Goal: Communication & Community: Ask a question

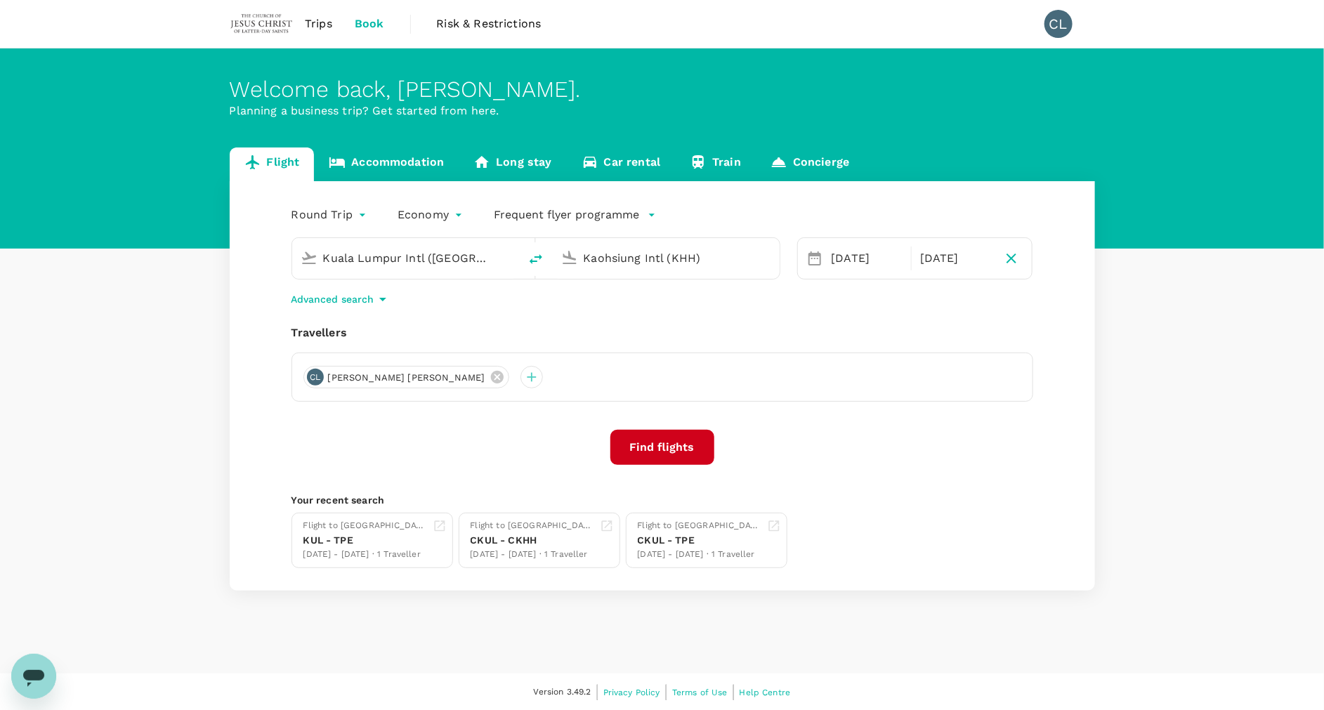
click at [320, 21] on span "Trips" at bounding box center [318, 23] width 27 height 17
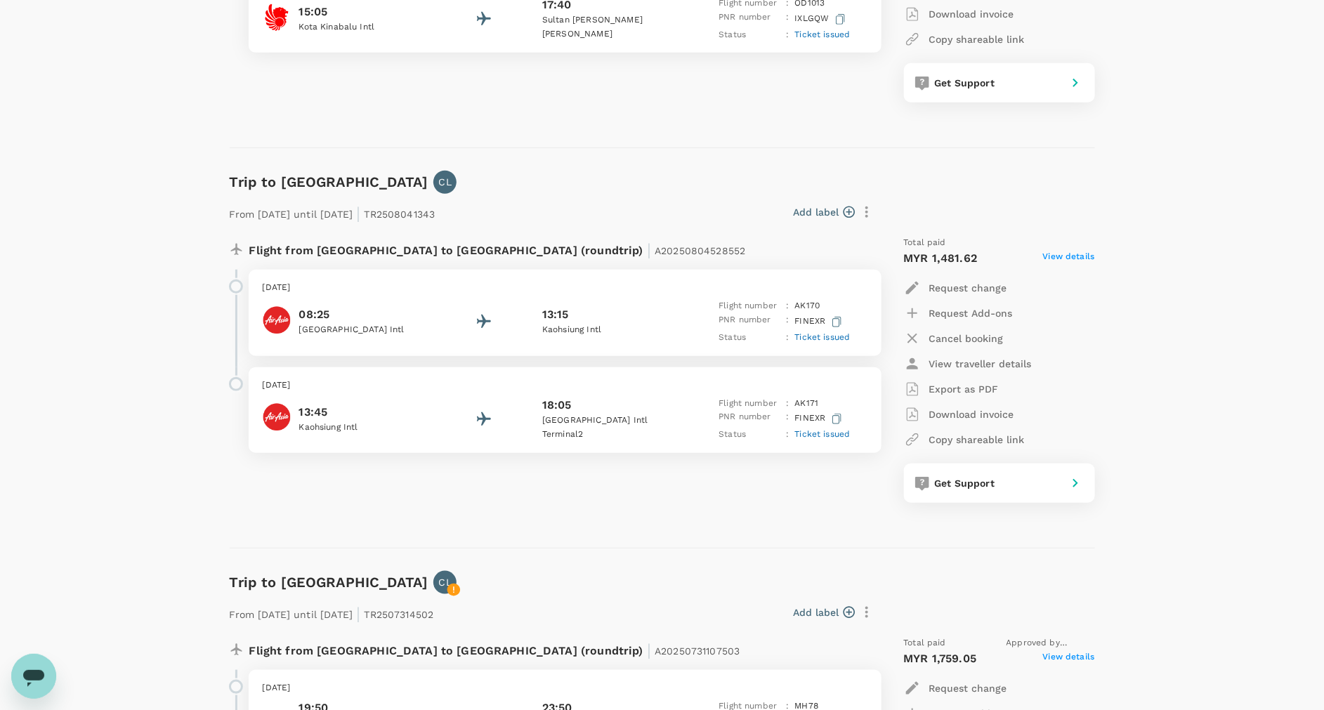
scroll to position [580, 0]
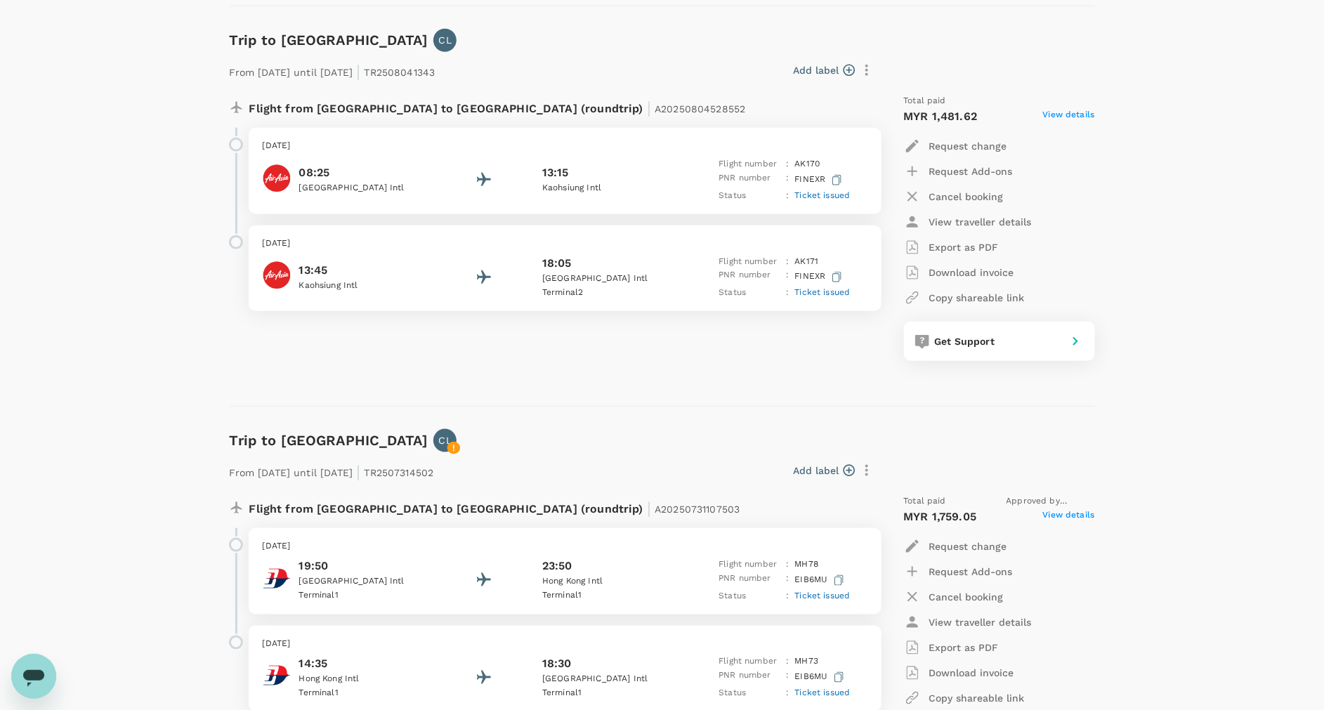
click at [30, 678] on icon "Open messaging window" at bounding box center [33, 678] width 21 height 17
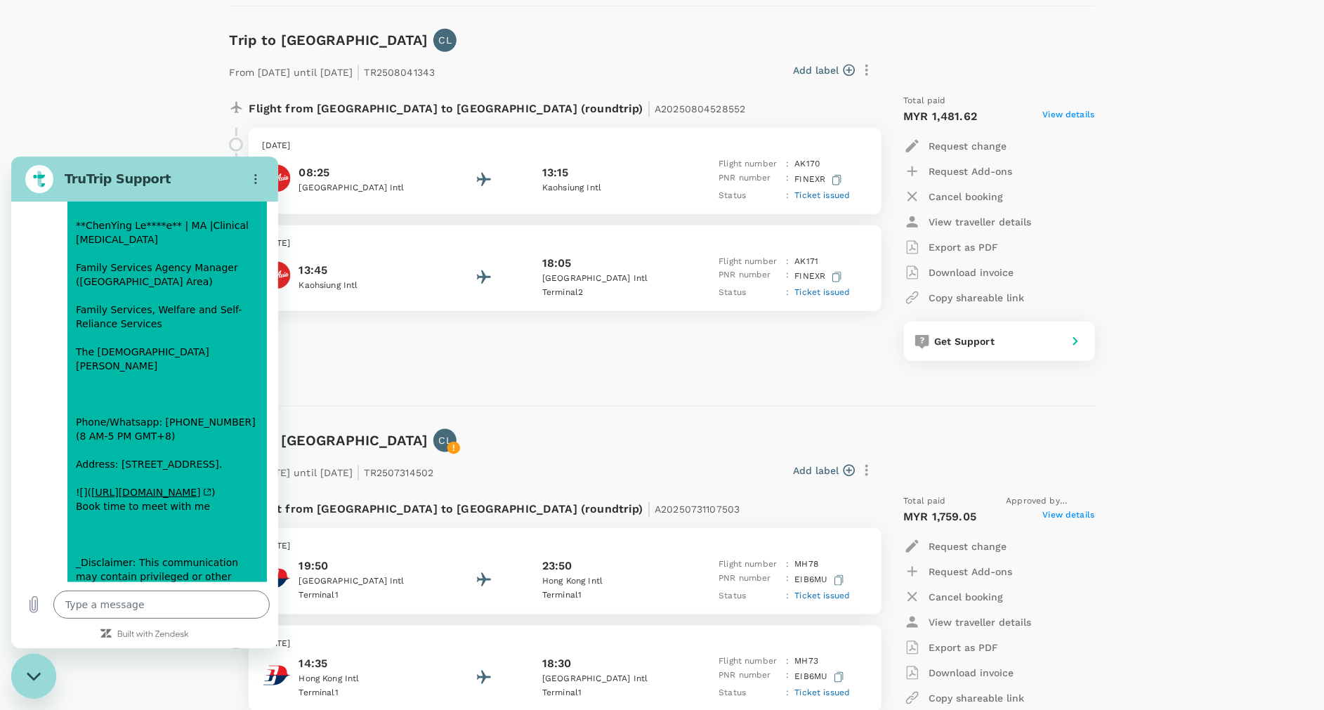
scroll to position [3925, 0]
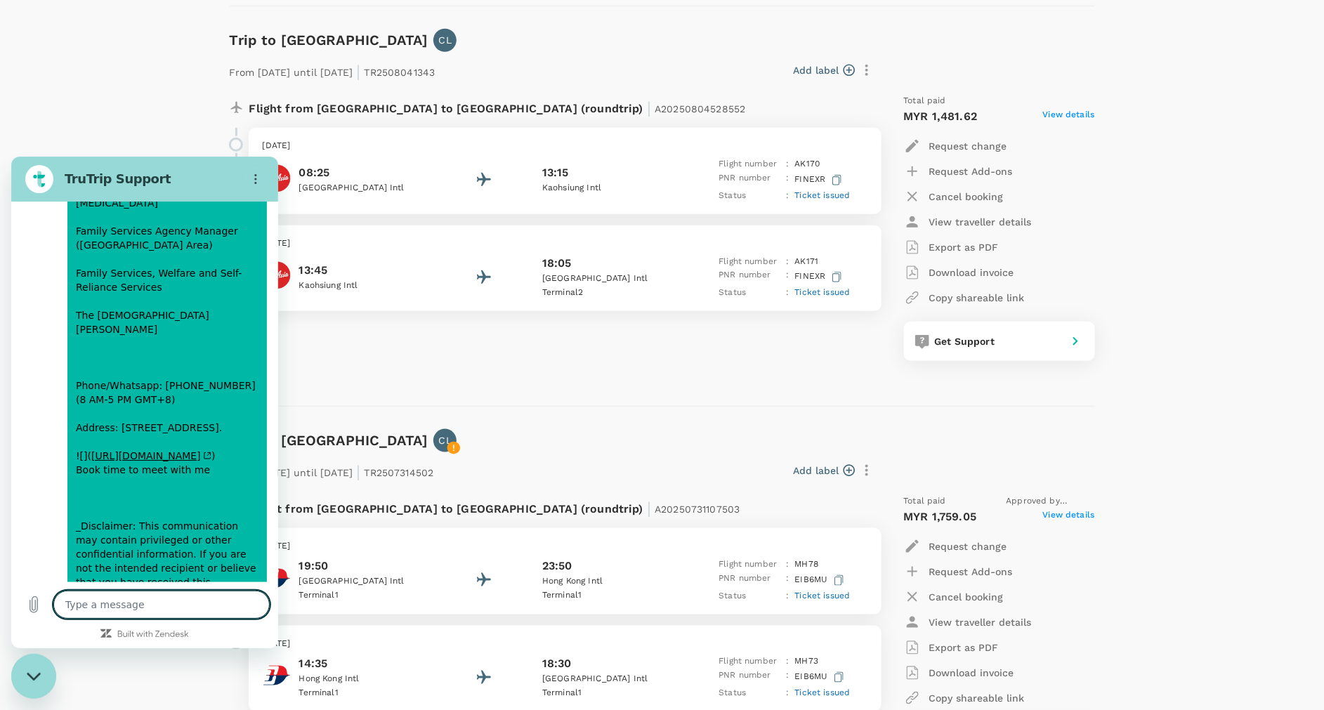
type textarea "x"
type textarea "H"
type textarea "x"
type textarea "Hi"
type textarea "x"
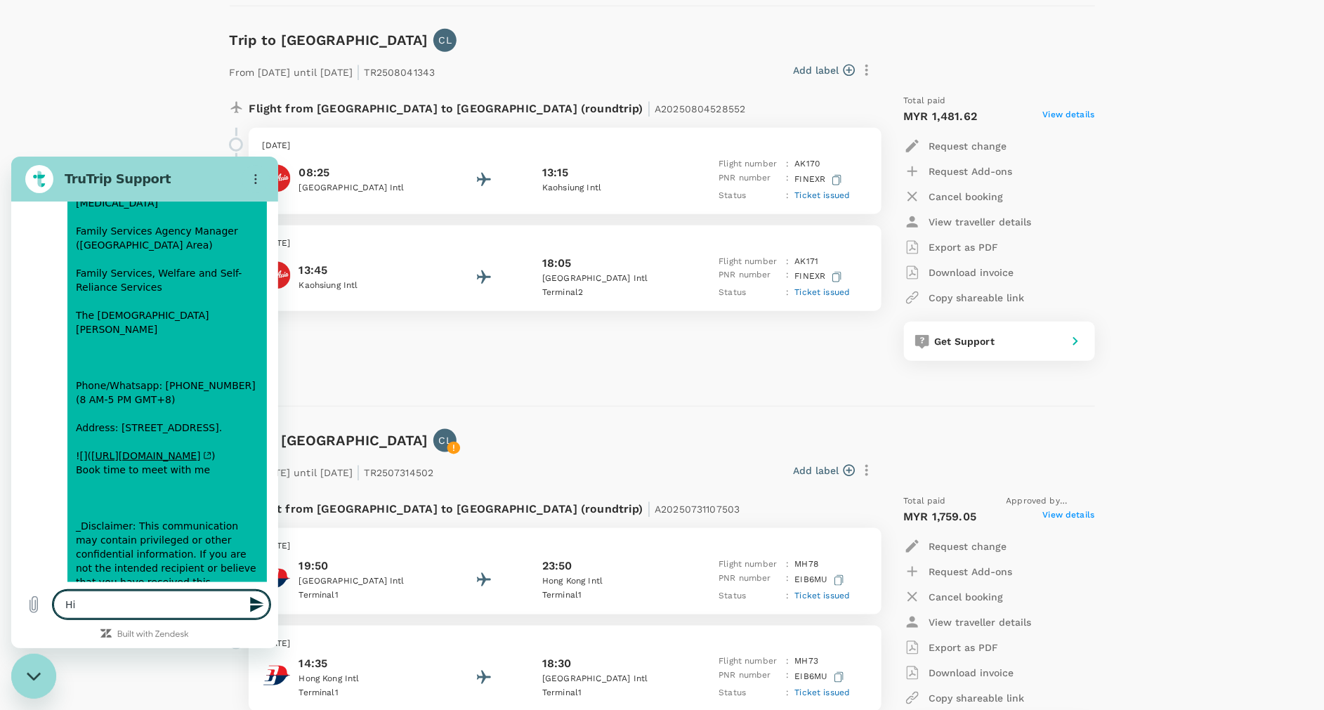
type textarea "Hi"
type textarea "x"
type textarea "Hi"
type textarea "x"
type textarea "H"
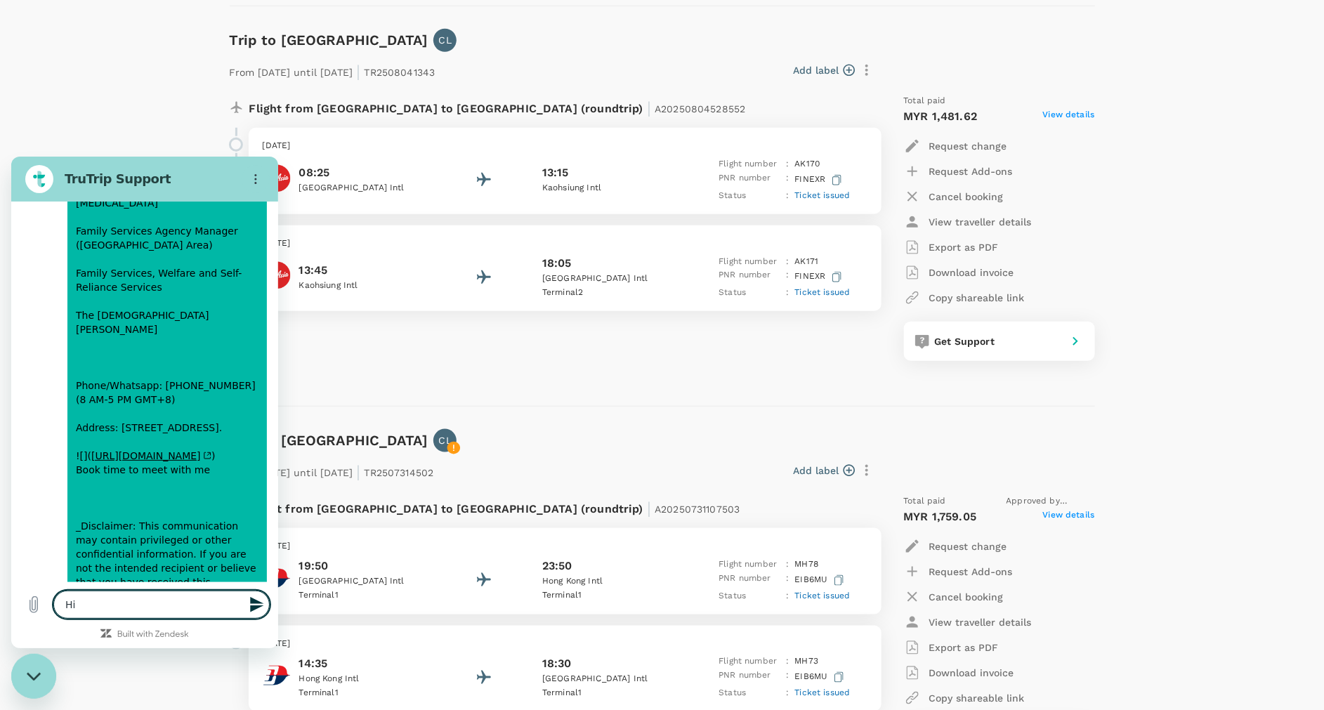
type textarea "x"
type textarea "H"
type textarea "x"
type textarea "Hi"
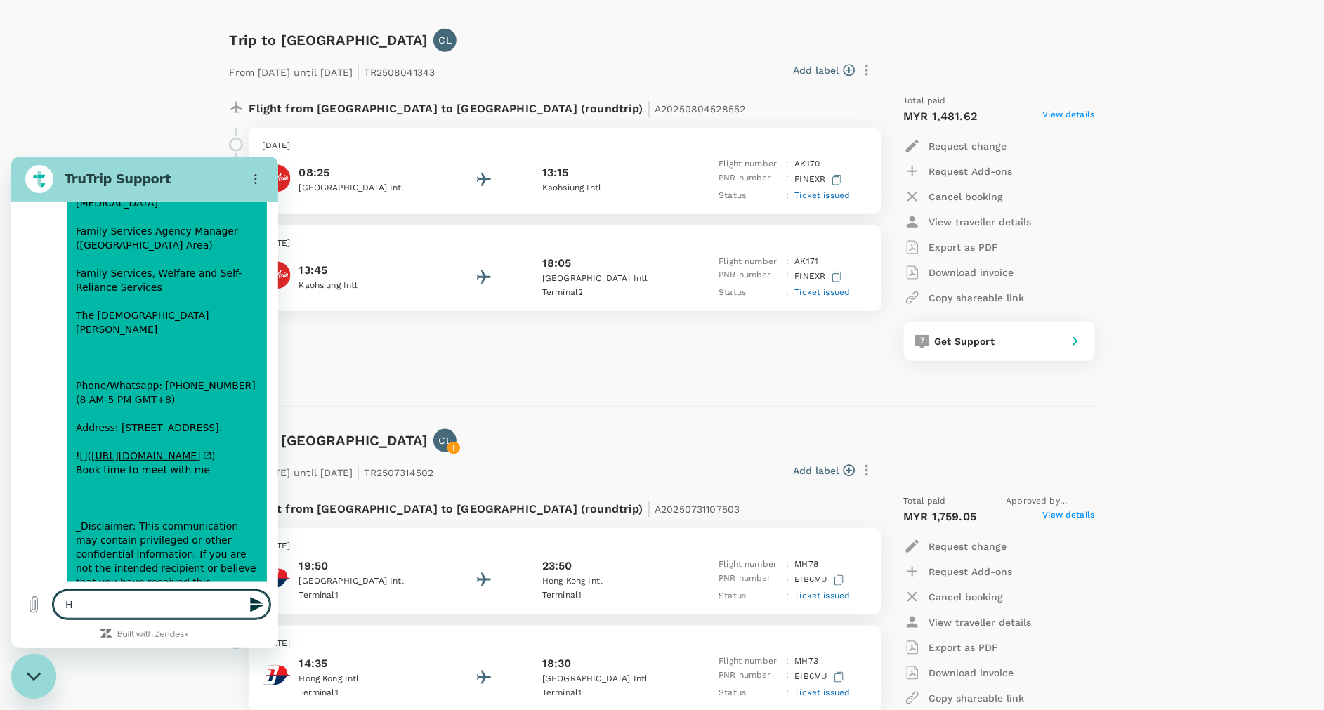
type textarea "x"
type textarea "Hi"
type textarea "x"
type textarea "Hi"
type textarea "x"
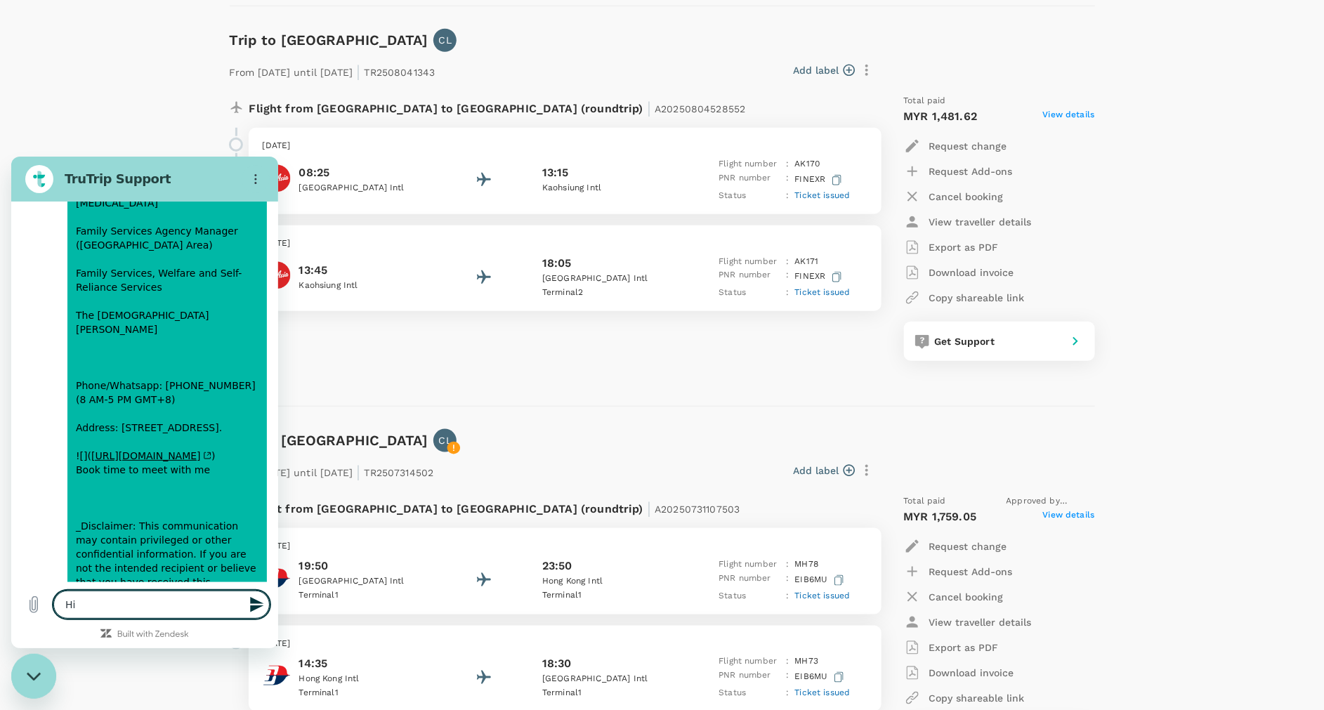
type textarea "Hi,"
type textarea "x"
type textarea "Hi,"
type textarea "x"
type textarea "Hi, I"
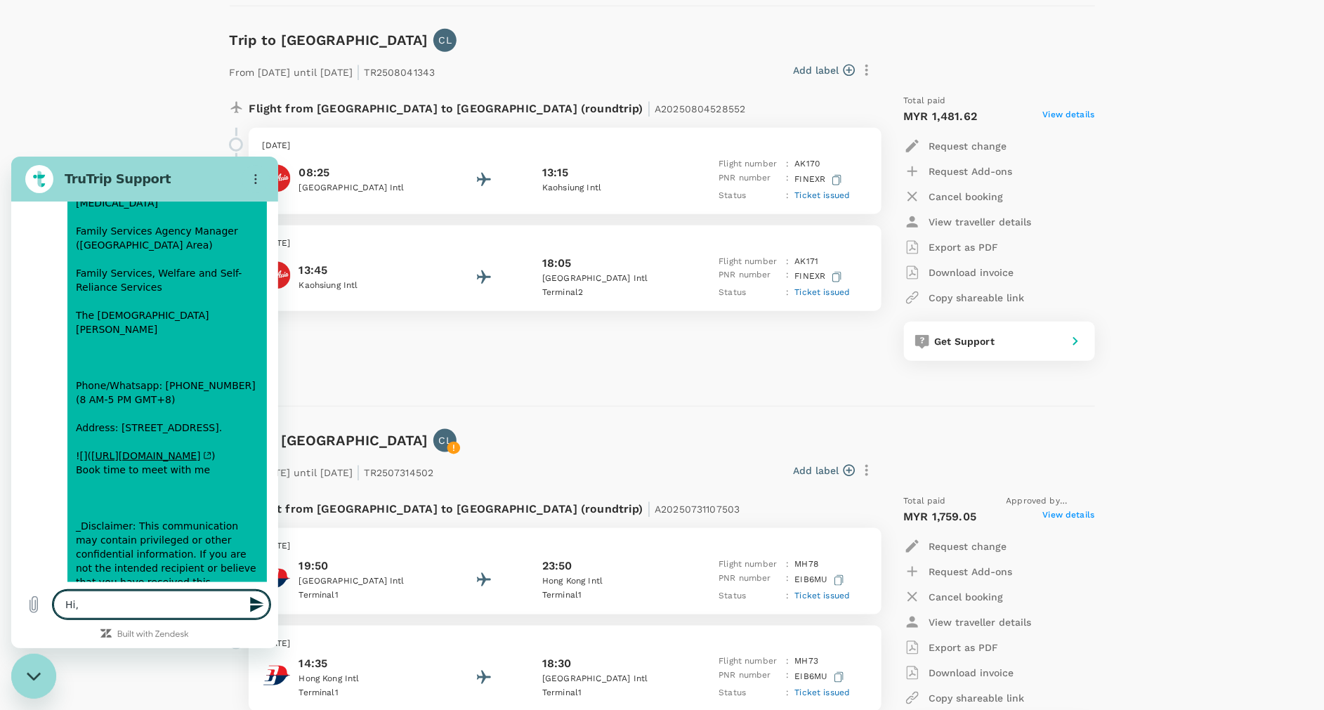
type textarea "x"
type textarea "Hi, I"
type textarea "x"
type textarea "Hi, I h"
type textarea "x"
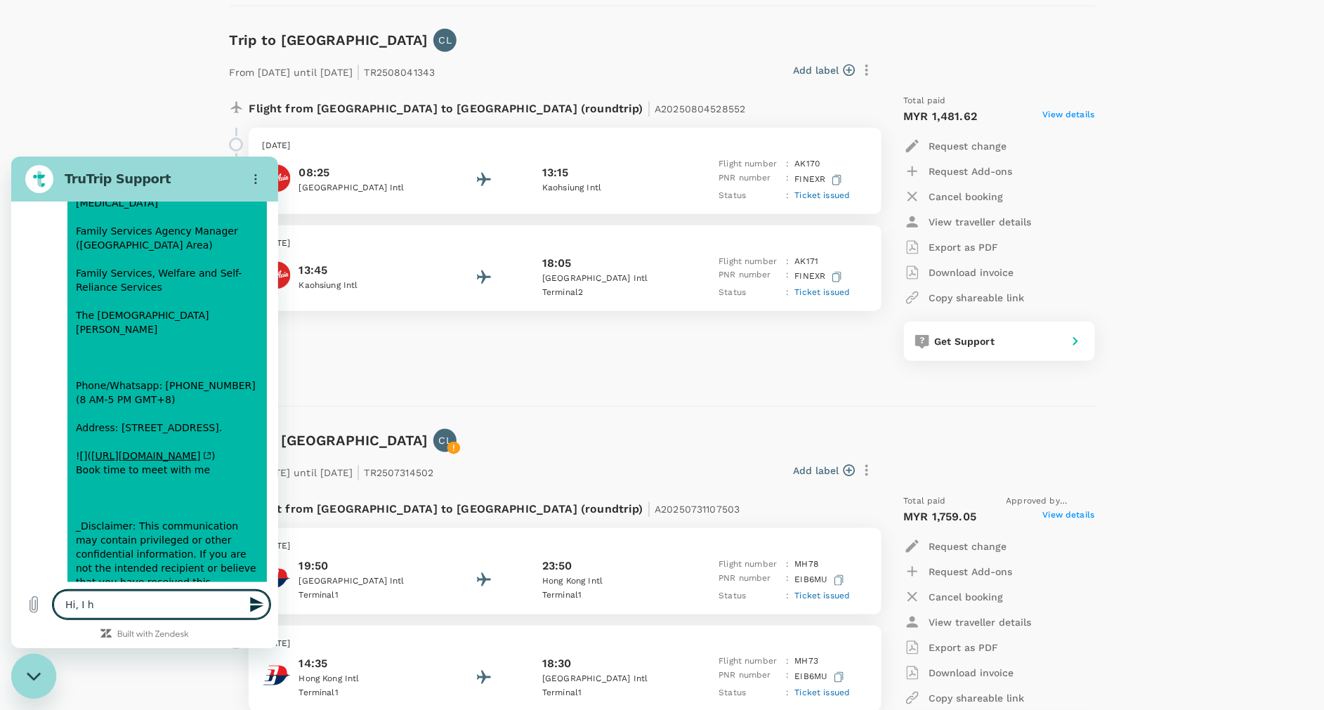
type textarea "Hi, I ha"
type textarea "x"
type textarea "Hi, I hae"
type textarea "x"
type textarea "Hi, I ha"
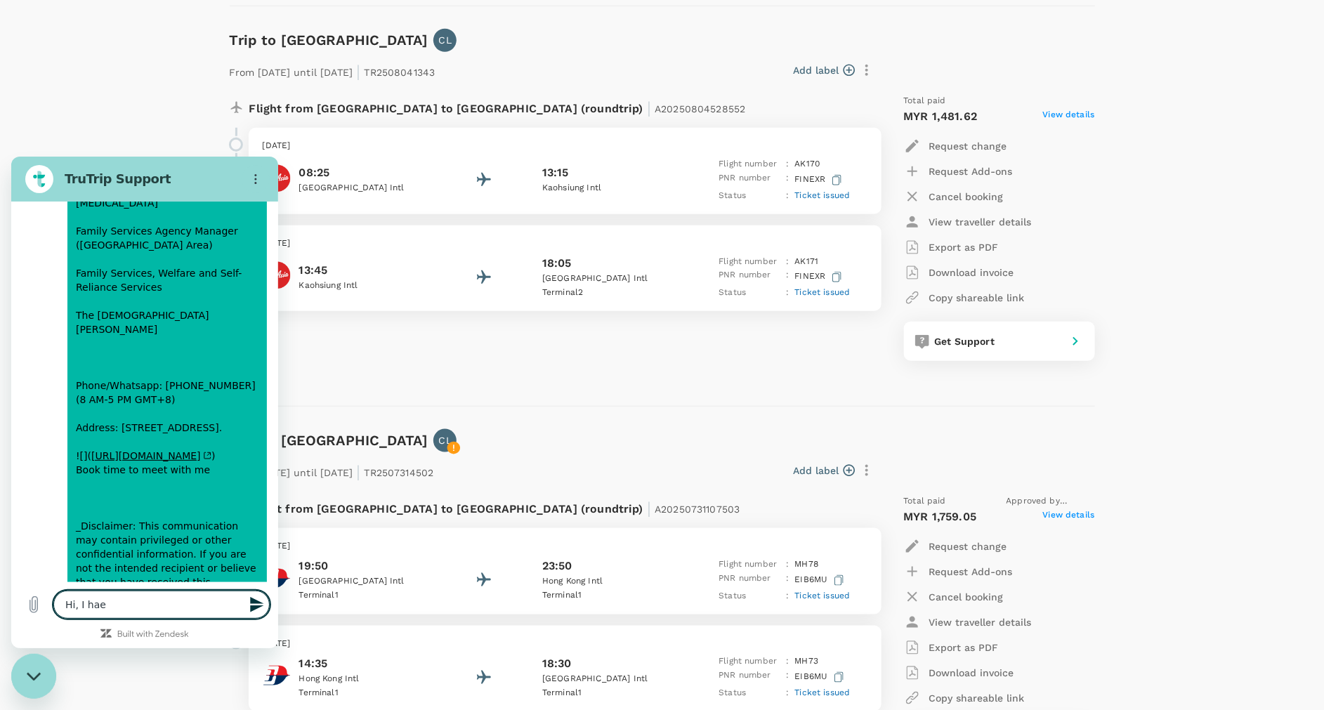
type textarea "x"
type textarea "Hi, I hag"
type textarea "x"
type textarea "Hi, I [PERSON_NAME]"
type textarea "x"
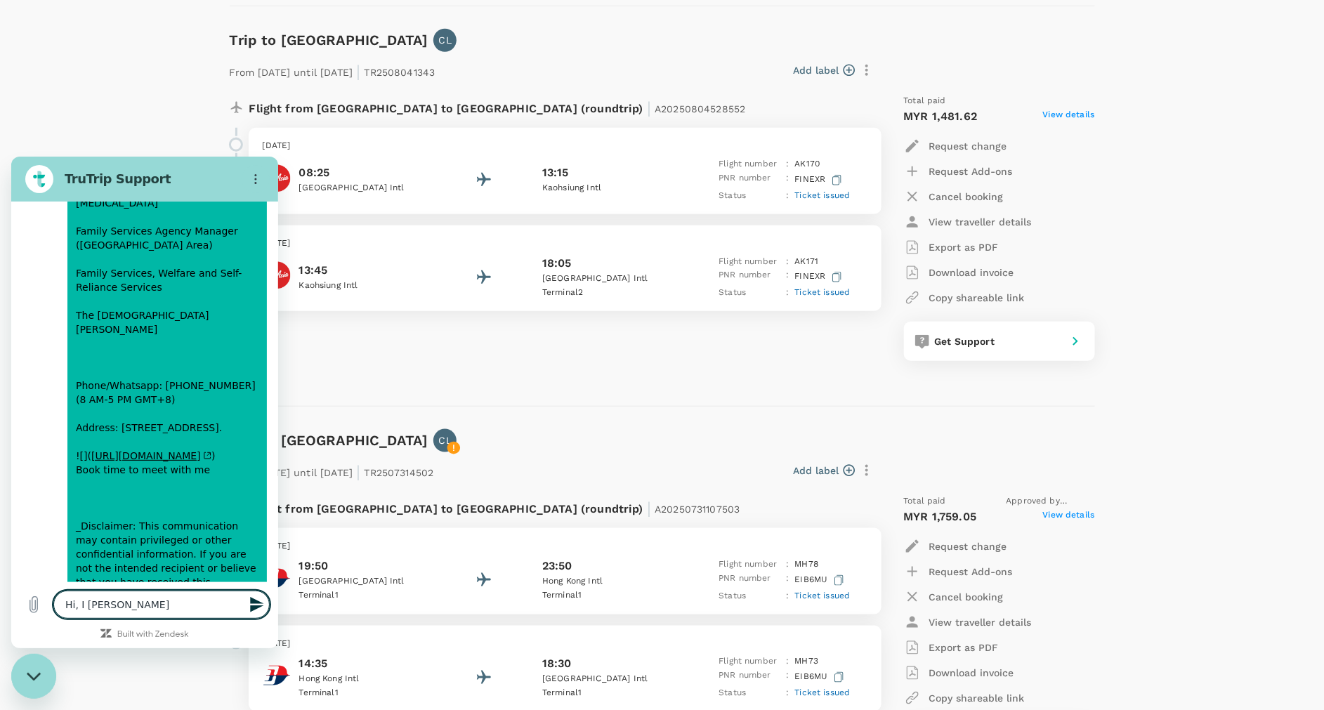
type textarea "Hi, I [PERSON_NAME]"
type textarea "x"
type textarea "Hi, I [PERSON_NAME]"
type textarea "x"
type textarea "Hi, I hag"
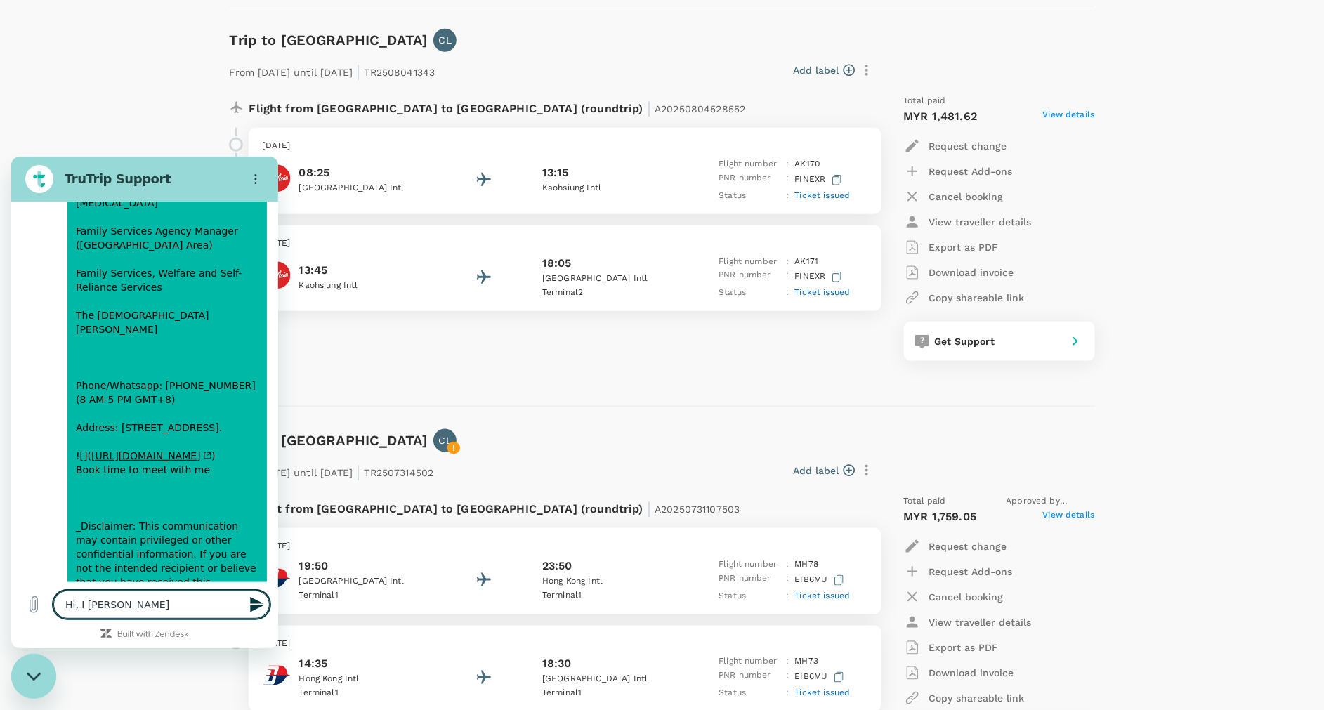
type textarea "x"
type textarea "Hi, I ha"
type textarea "x"
type textarea "Hi, I hac"
type textarea "x"
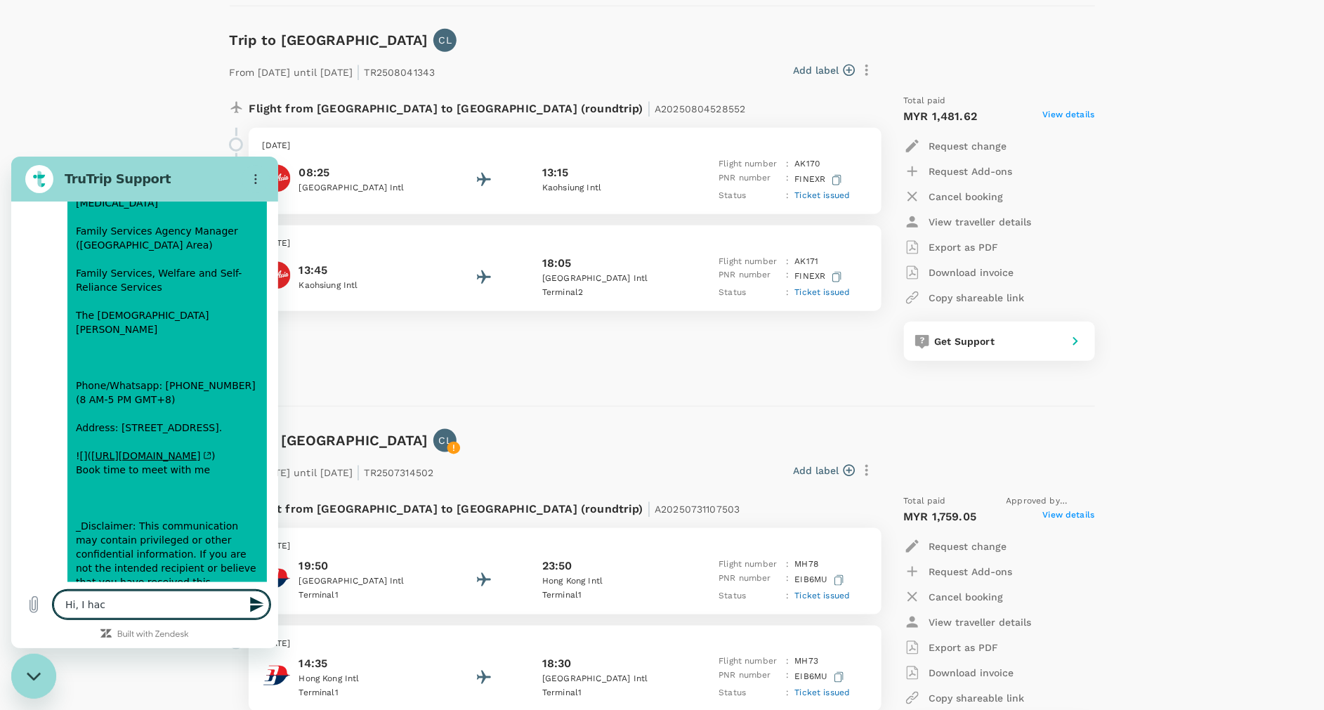
type textarea "Hi, I hace"
type textarea "x"
type textarea "Hi, I hac"
type textarea "x"
type textarea "Hi, I ha"
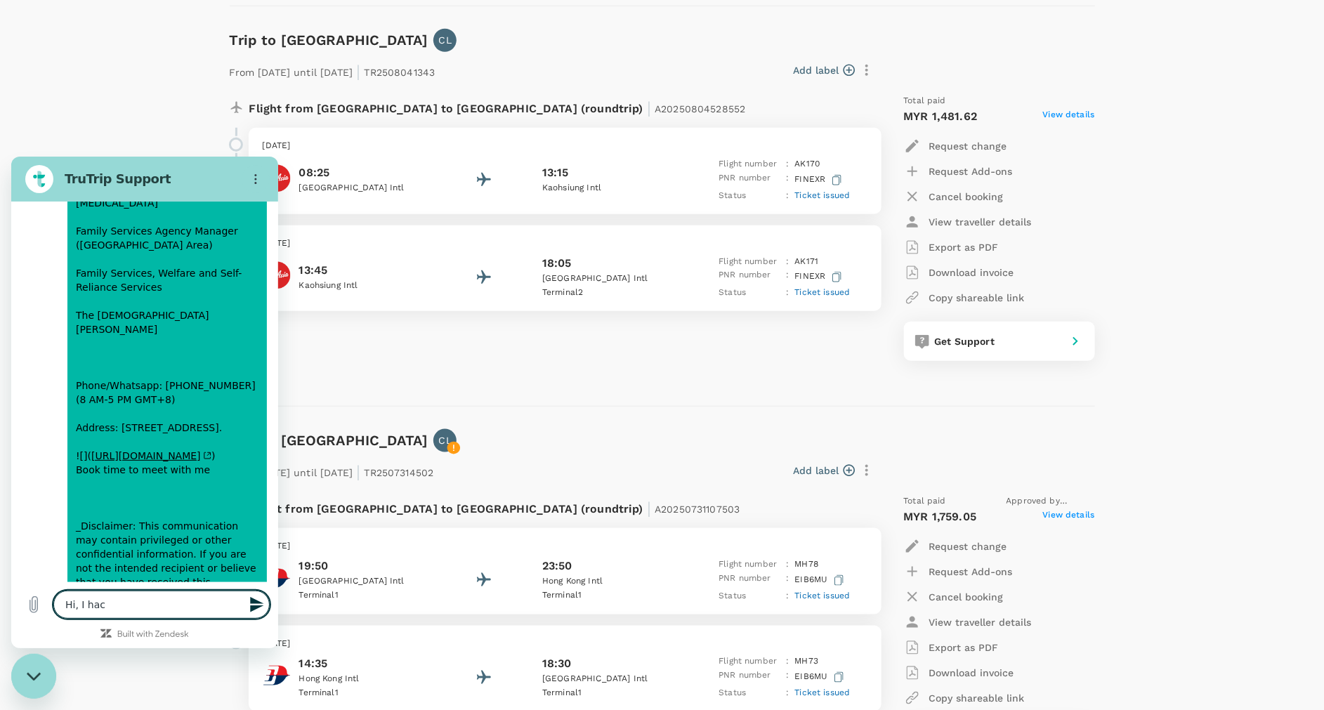
type textarea "x"
type textarea "Hi, I hav"
type textarea "x"
type textarea "Hi, I have"
type textarea "x"
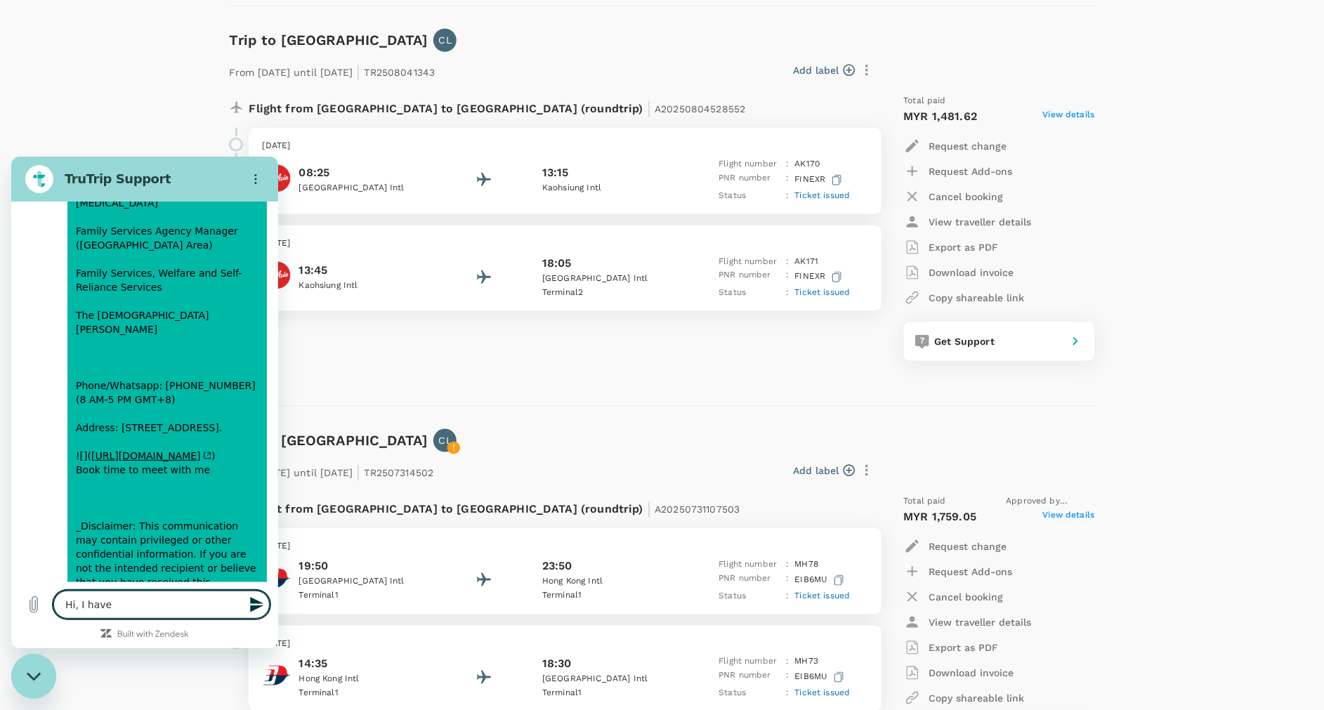
type textarea "Hi, I have"
type textarea "x"
type textarea "Hi, I have a"
type textarea "x"
type textarea "Hi, I have an"
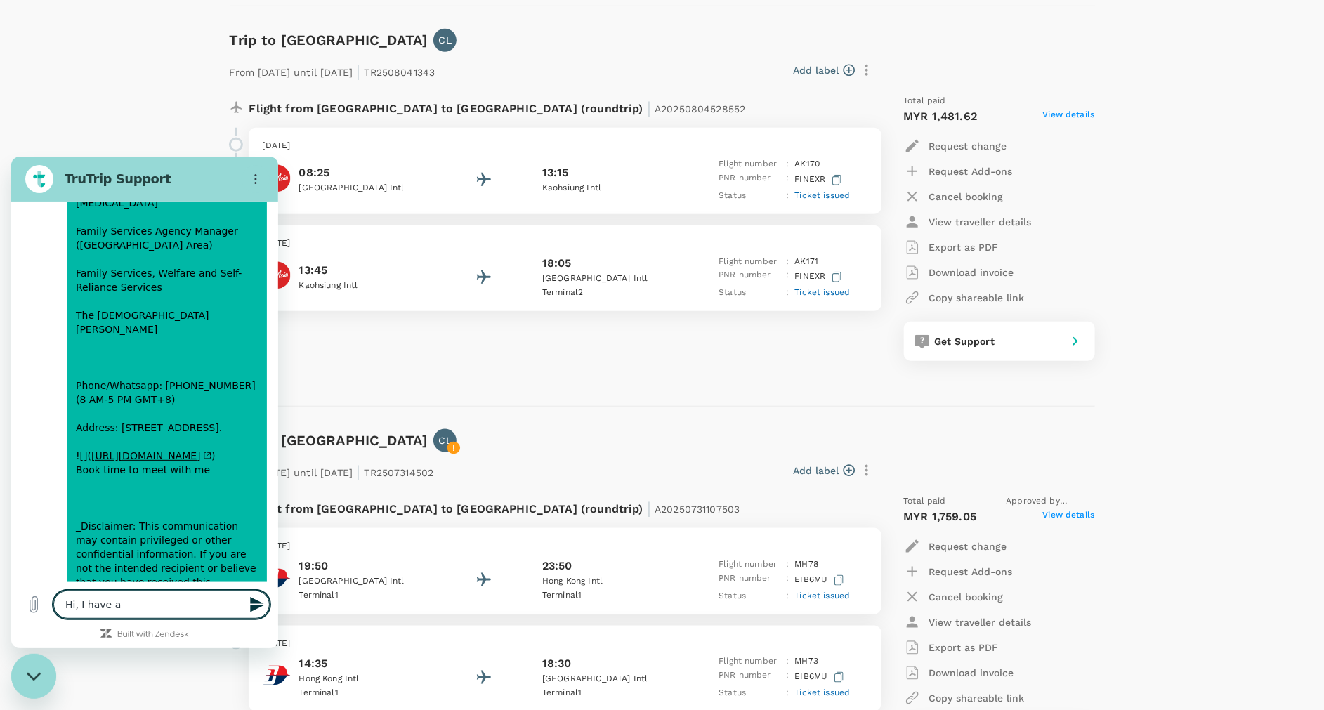
type textarea "x"
type textarea "Hi, I have an"
type textarea "x"
type textarea "Hi, I have an"
type textarea "x"
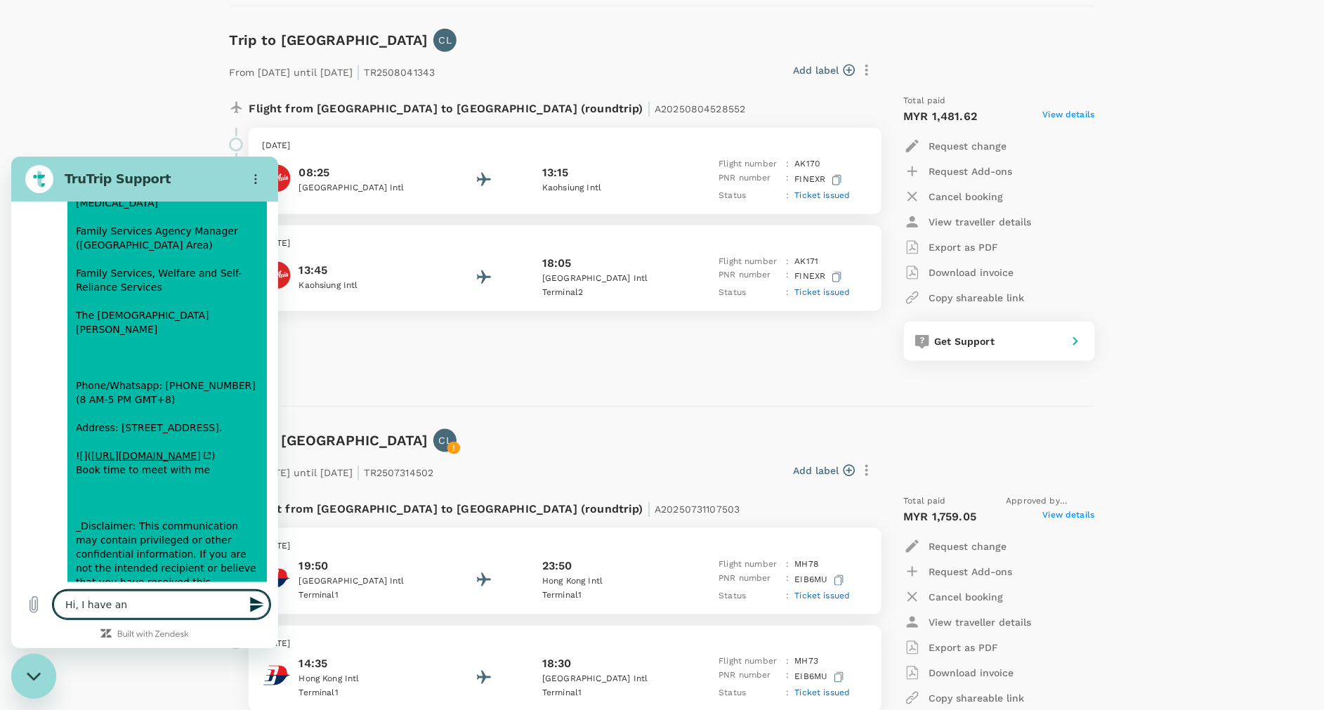
type textarea "Hi, I have a"
type textarea "x"
type textarea "Hi, I have a"
type textarea "x"
type textarea "Hi, I have a c"
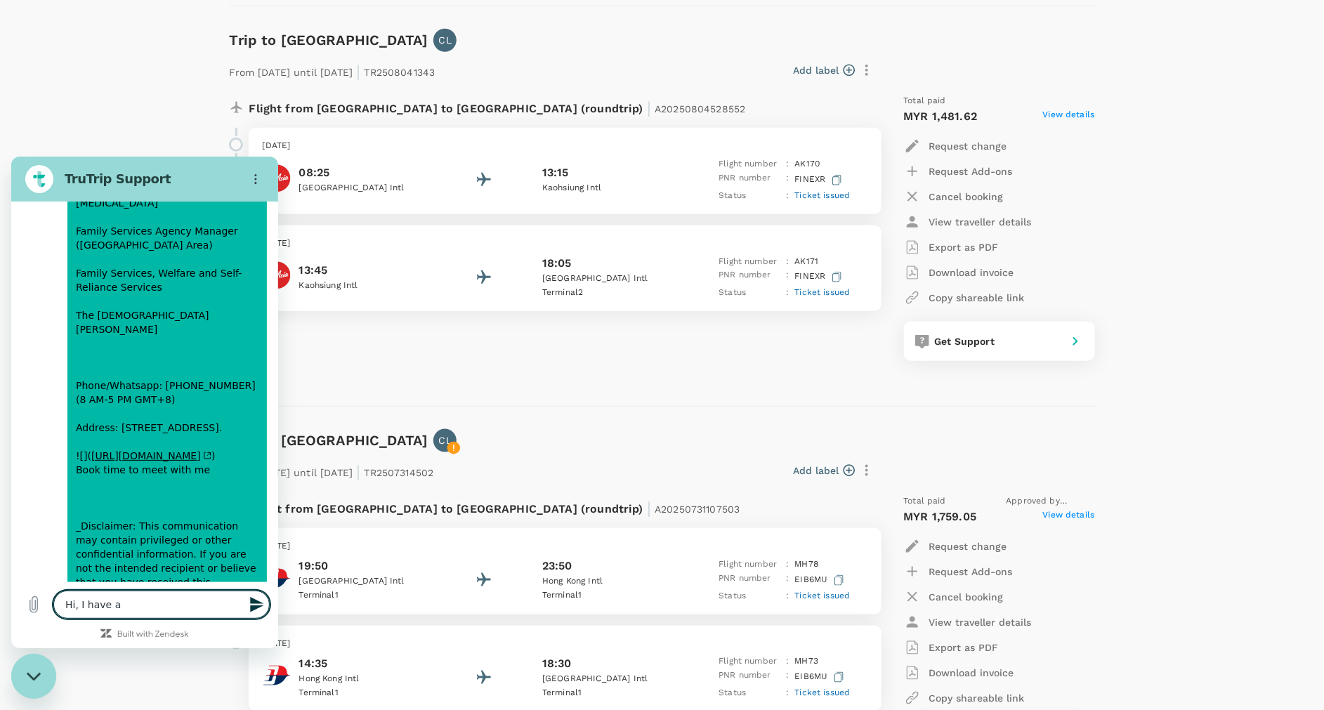
type textarea "x"
type textarea "Hi, I have a ch"
type textarea "x"
type textarea "Hi, I have a cha"
type textarea "x"
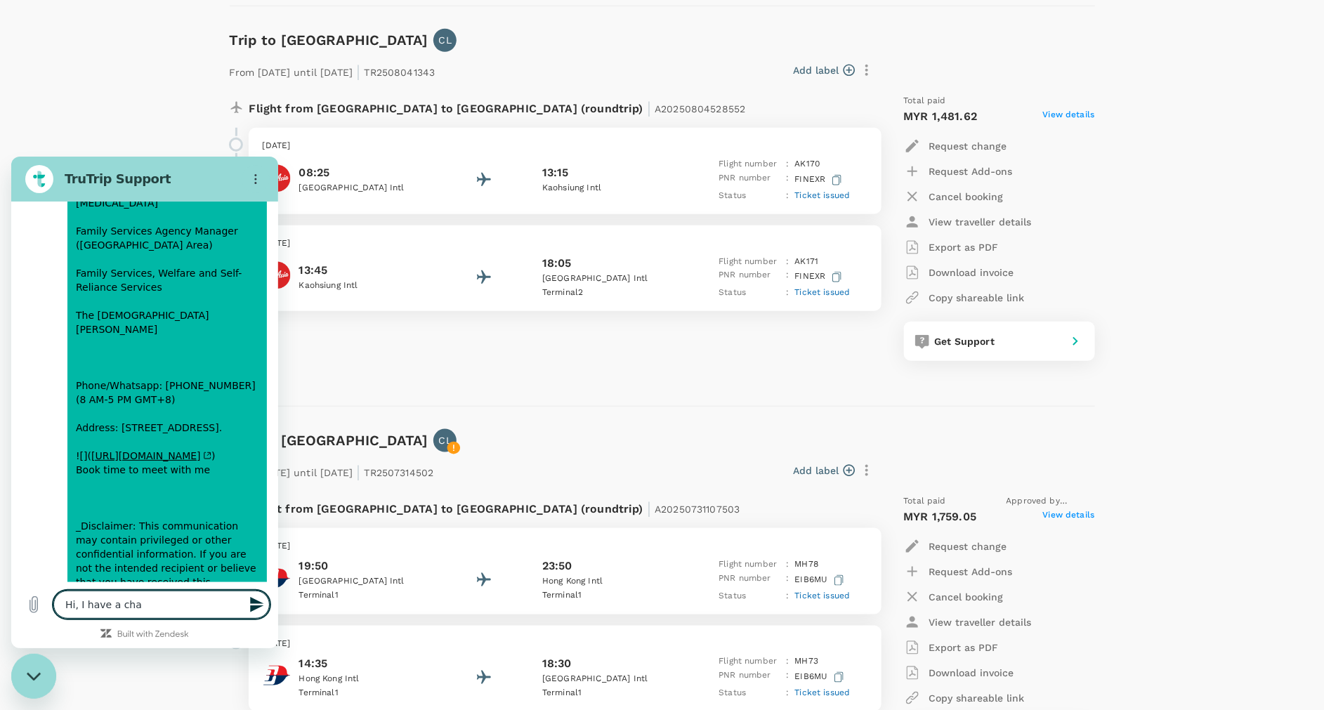
type textarea "Hi, I have a chag"
type textarea "x"
type textarea "Hi, I have a chage"
type textarea "x"
type textarea "Hi, I have a chage"
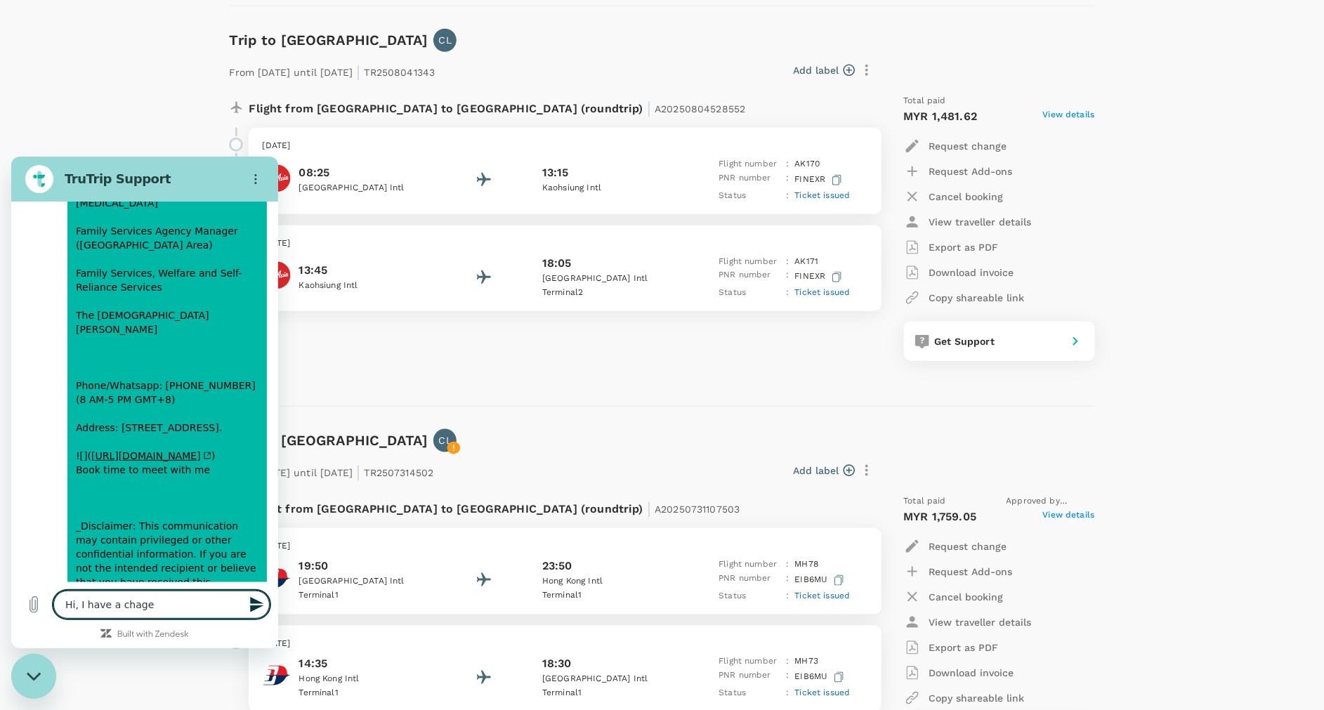
type textarea "x"
type textarea "Hi, I have a chage o"
type textarea "x"
type textarea "Hi, I have a chage on"
type textarea "x"
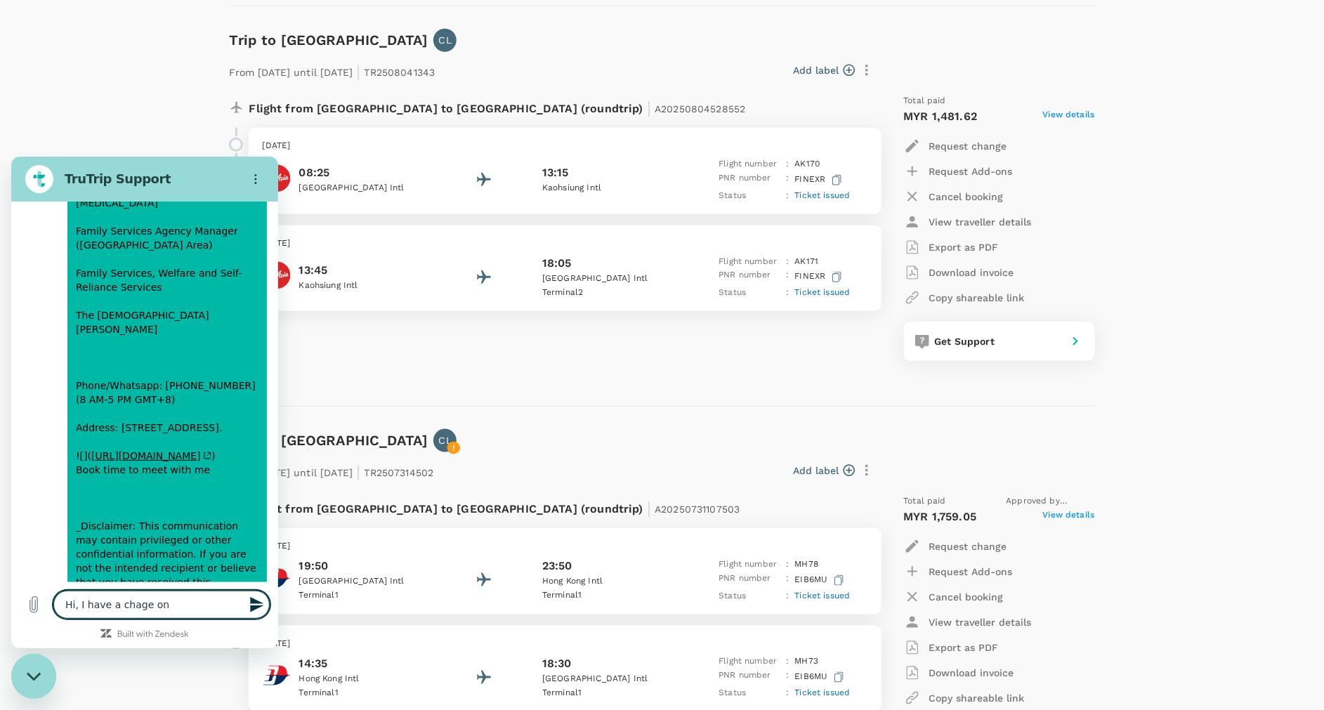
type textarea "Hi, I have a chage on"
type textarea "x"
type textarea "Hi, I have a chage on"
type textarea "x"
type textarea "Hi, I have a chage o"
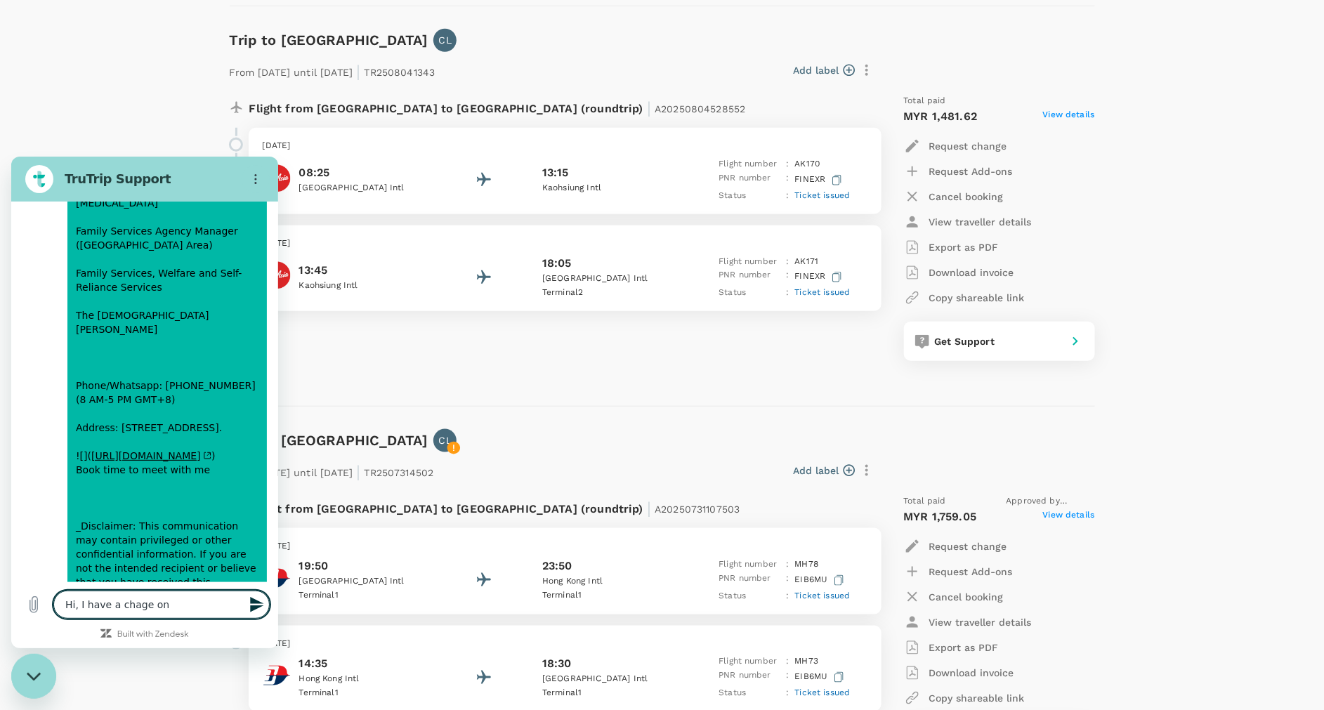
type textarea "x"
type textarea "Hi, I have a chage"
type textarea "x"
type textarea "Hi, I have a chage"
type textarea "x"
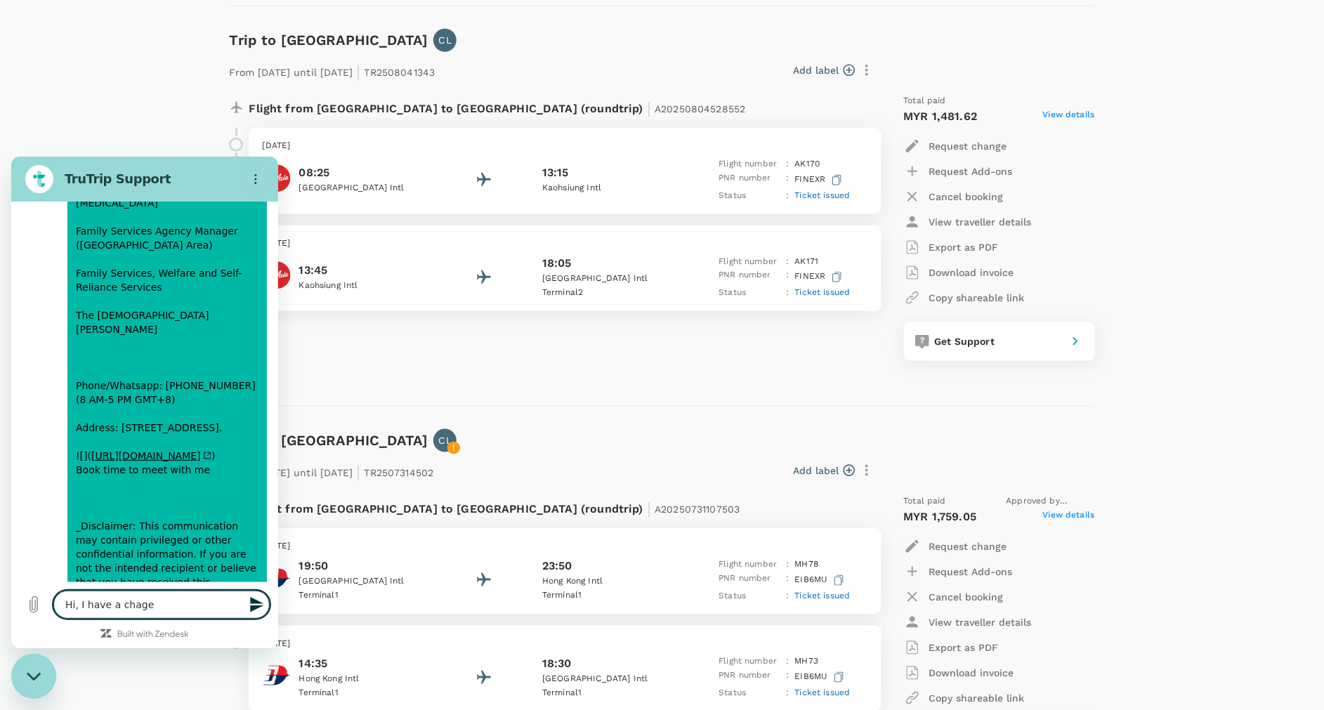
type textarea "Hi, I have a chag"
type textarea "x"
type textarea "Hi, I have a cha"
type textarea "x"
type textarea "Hi, I have a char"
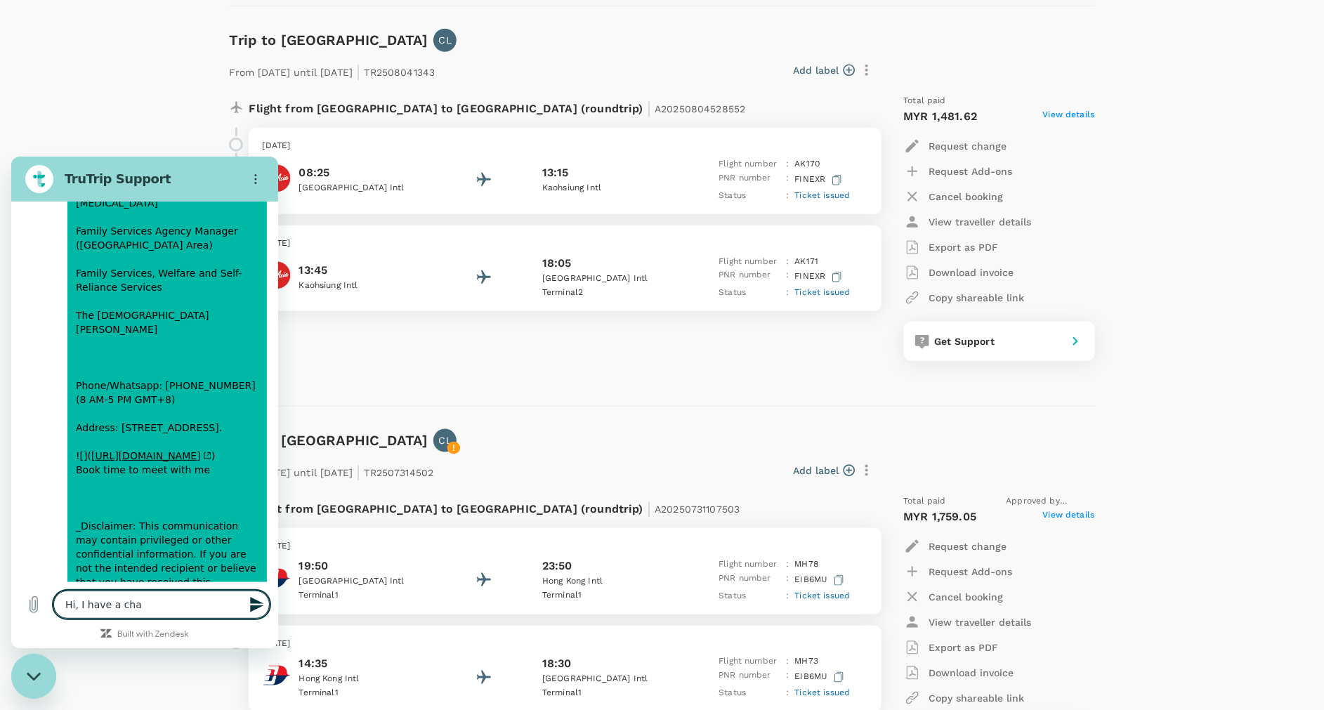
type textarea "x"
type textarea "Hi, I have a charg"
type textarea "x"
type textarea "Hi, I have a charge"
type textarea "x"
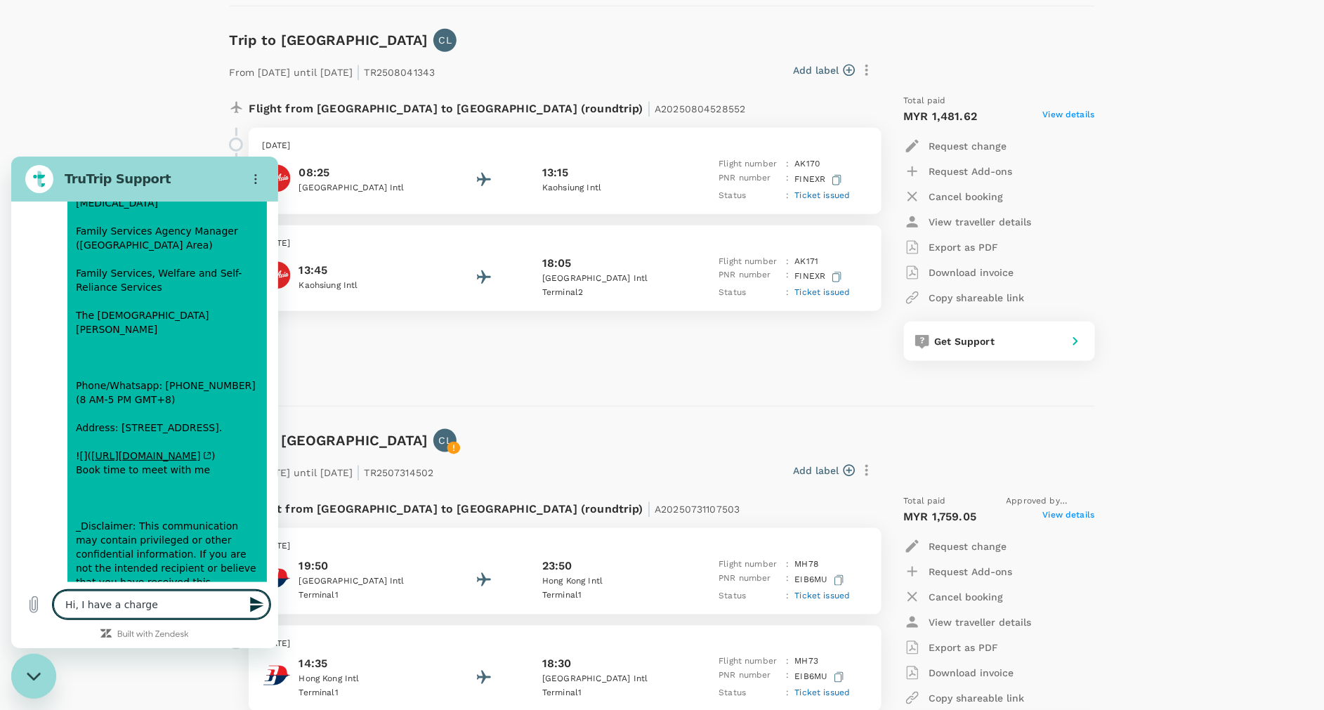
type textarea "Hi, I have a charge"
type textarea "x"
type textarea "Hi, I have a charge o"
type textarea "x"
type textarea "Hi, I have a charge on"
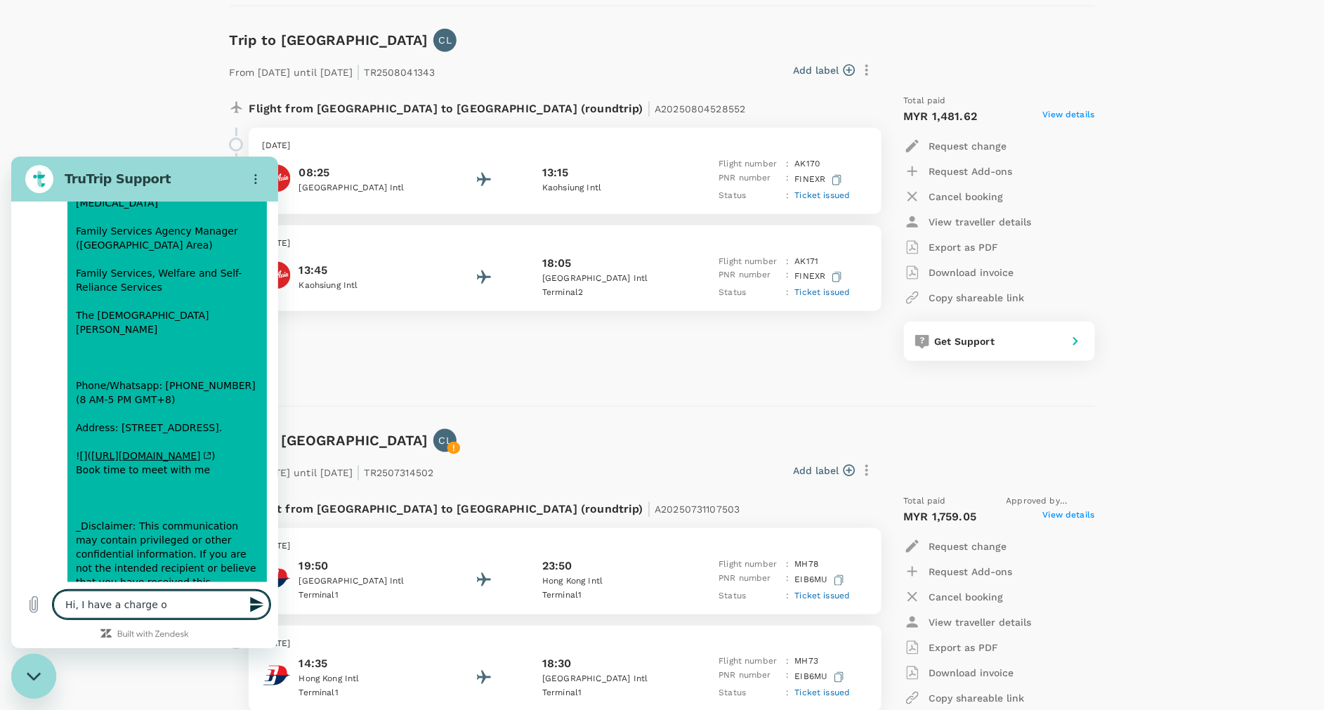
type textarea "x"
type textarea "Hi, I have a charge on"
type textarea "x"
type textarea "Hi, I have a charge on m"
type textarea "x"
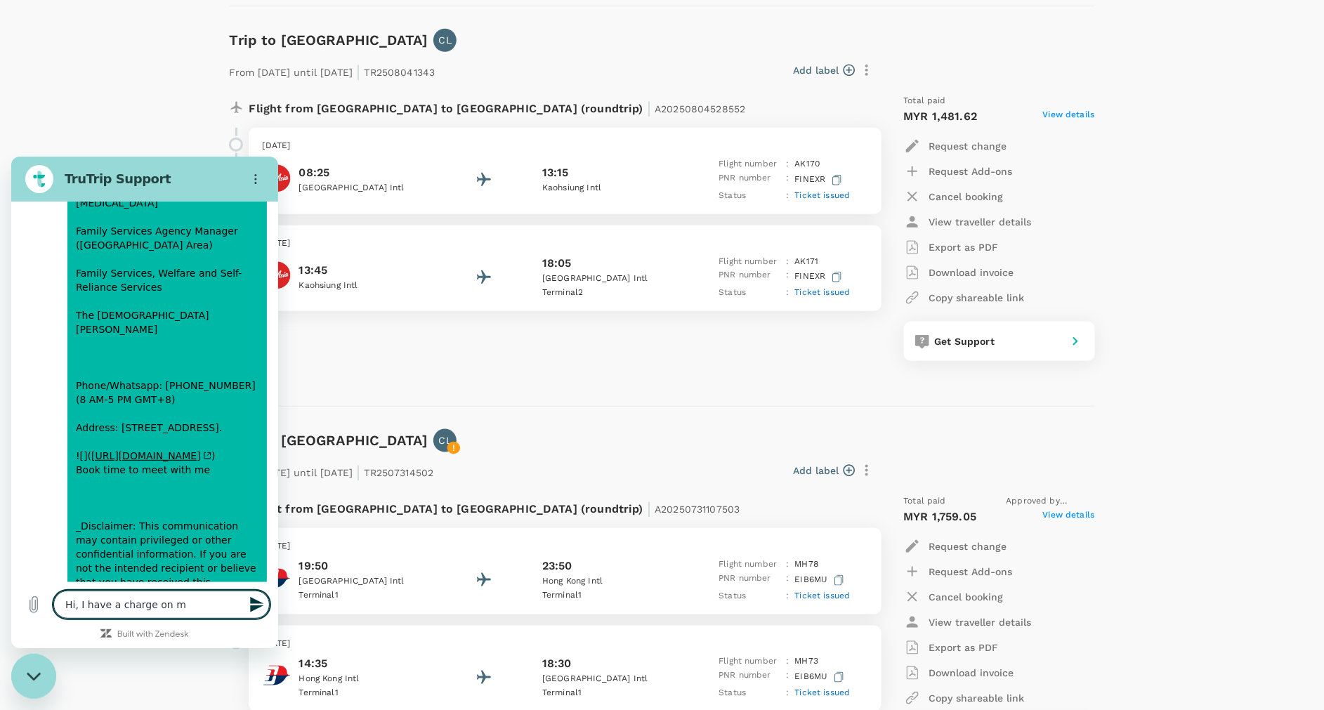
type textarea "Hi, I have a charge on my"
type textarea "x"
type textarea "Hi, I have a charge on my"
type textarea "x"
type textarea "Hi, I have a charge on my c"
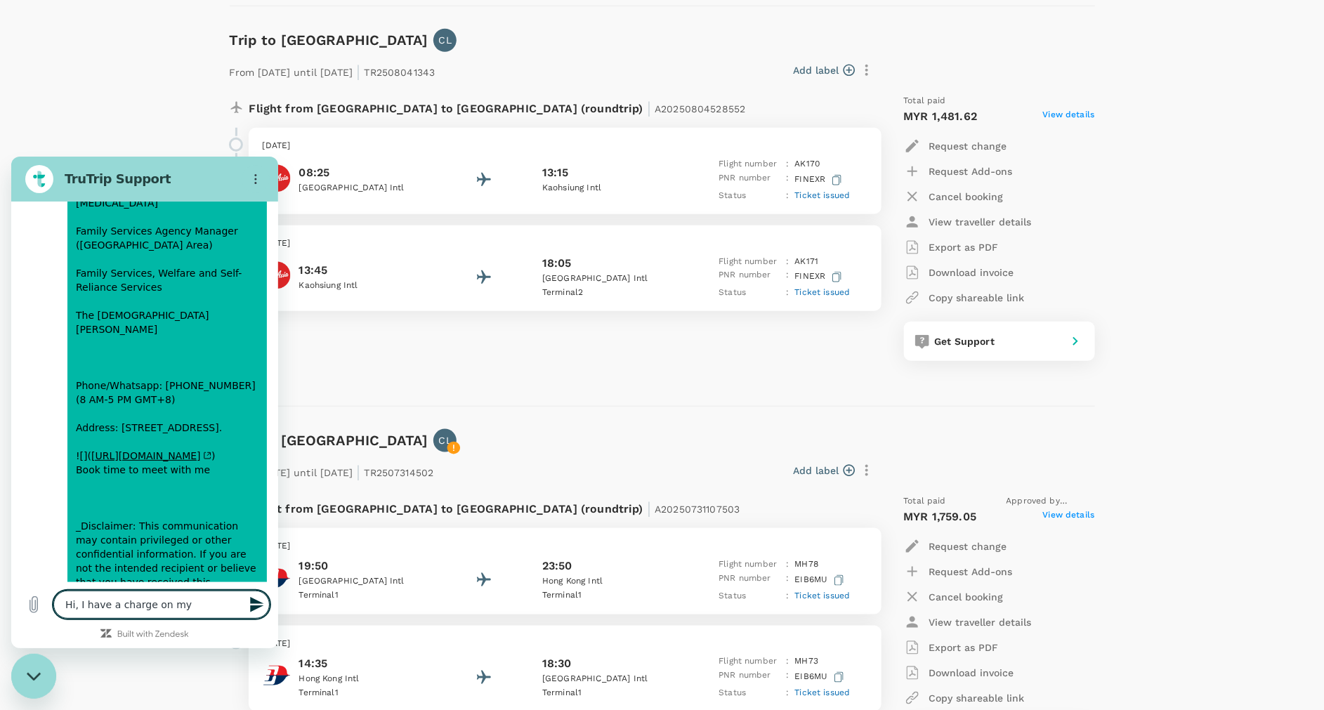
type textarea "x"
type textarea "Hi, I have a charge on my ca"
type textarea "x"
type textarea "Hi, I have a charge on my car"
type textarea "x"
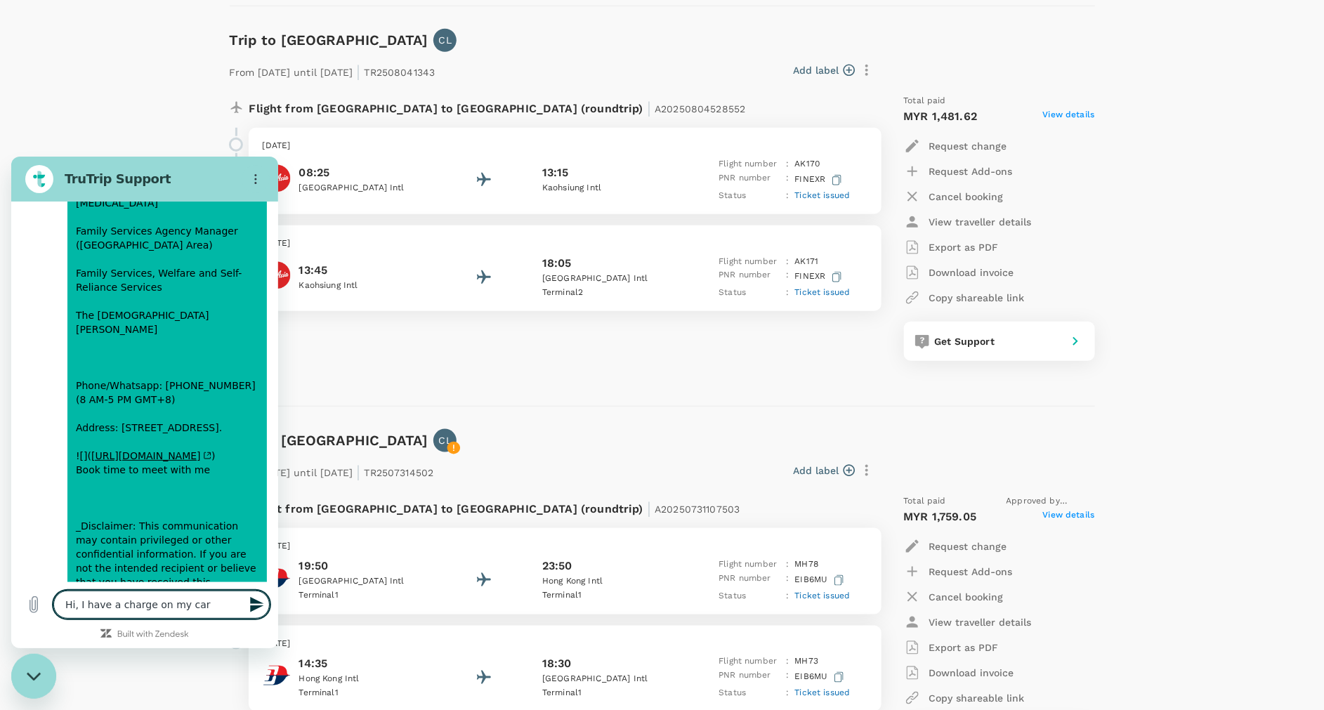
type textarea "Hi, I have a charge on my card"
type textarea "x"
type textarea "Hi, I have a charge on my card"
type textarea "x"
type textarea "Hi, I have a charge on my card t"
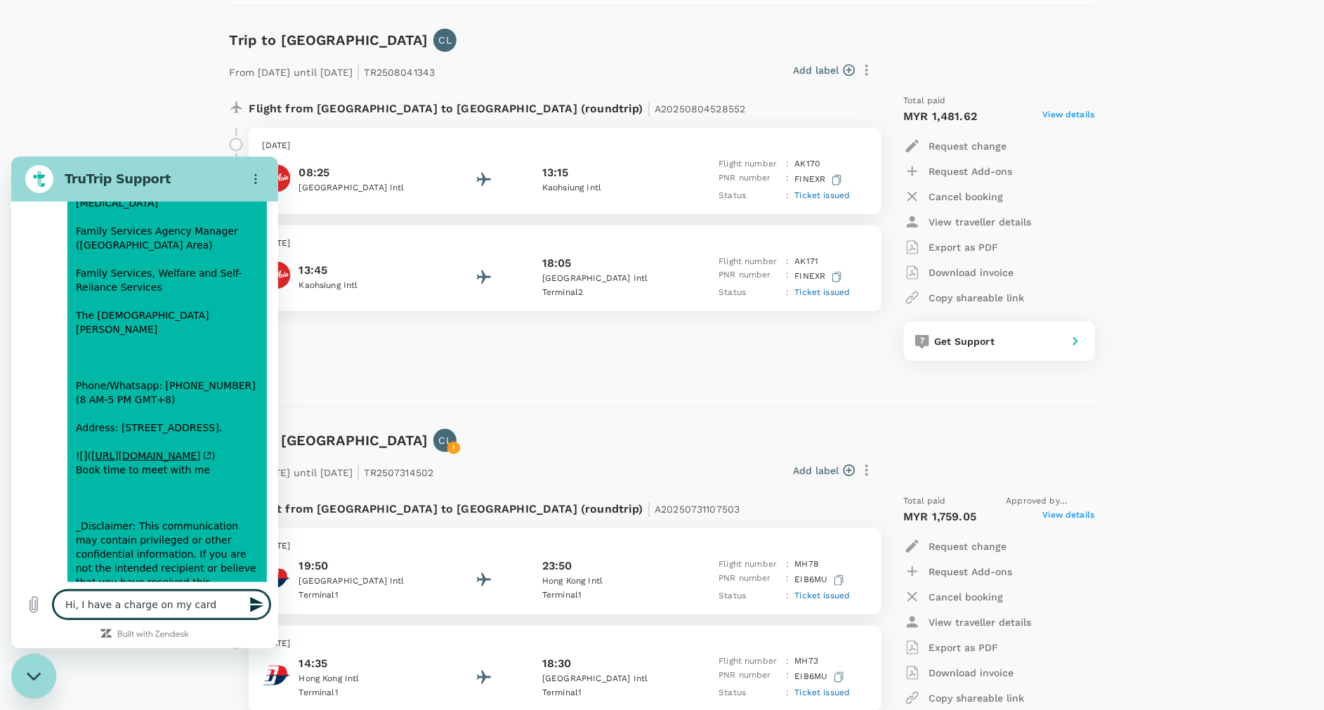
type textarea "x"
type textarea "Hi, I have a charge on my card th"
type textarea "x"
type textarea "Hi, I have a charge on my card tha"
type textarea "x"
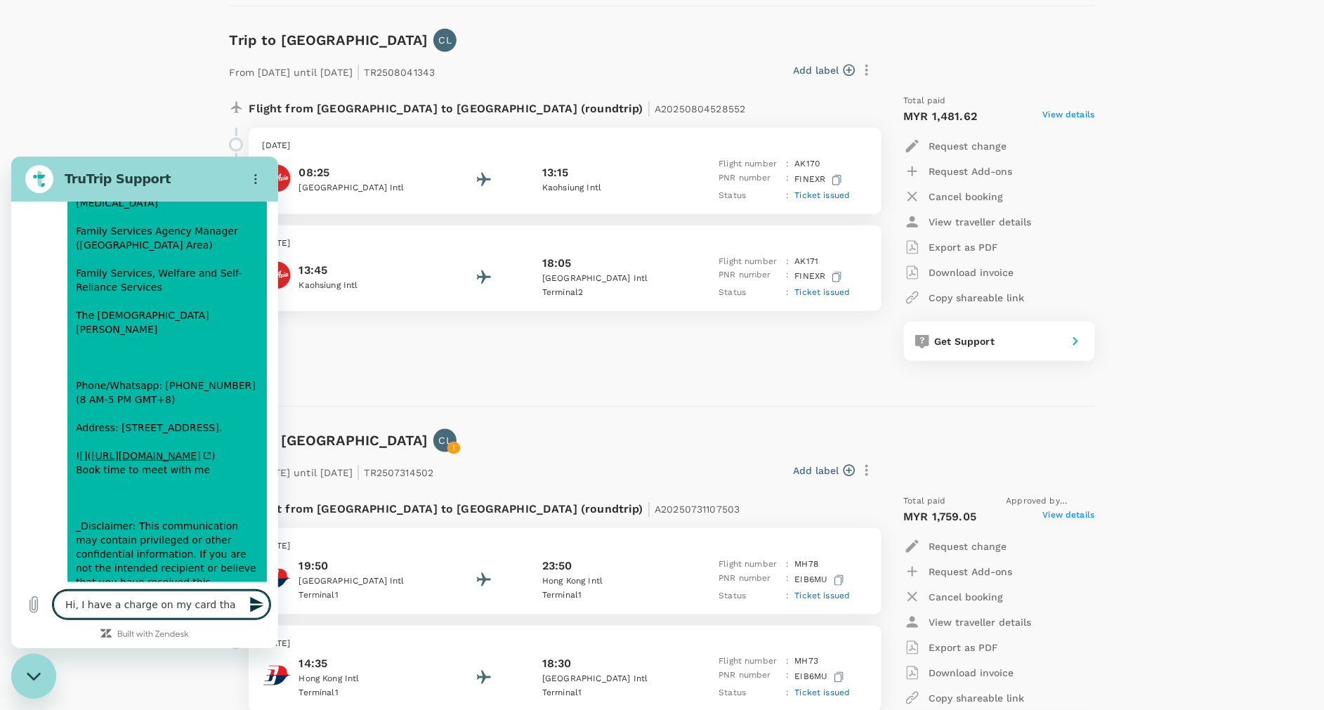
type textarea "Hi, I have a charge on my card that"
type textarea "x"
type textarea "Hi, I have a charge on my card that"
type textarea "x"
type textarea "Hi, I have a charge on my card that i"
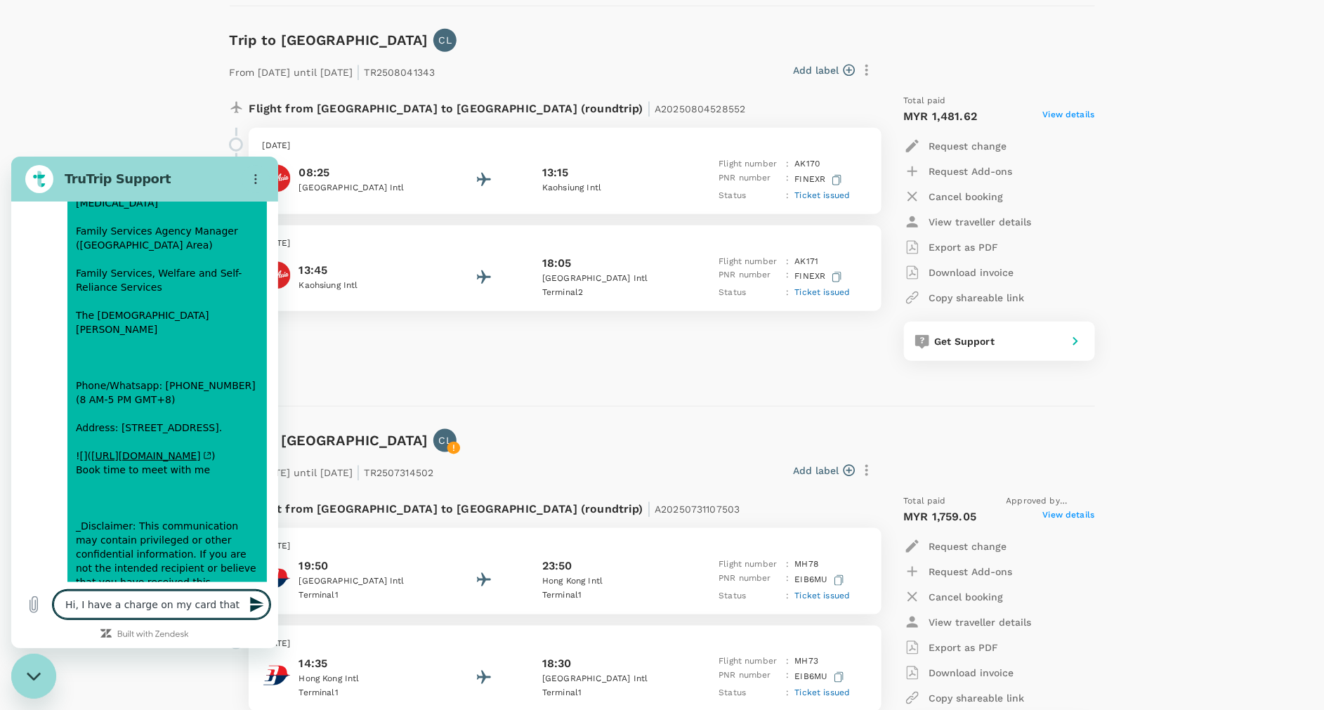
type textarea "x"
type textarea "Hi, I have a charge on my card that is"
type textarea "x"
type textarea "Hi, I have a charge on my card that is"
type textarea "x"
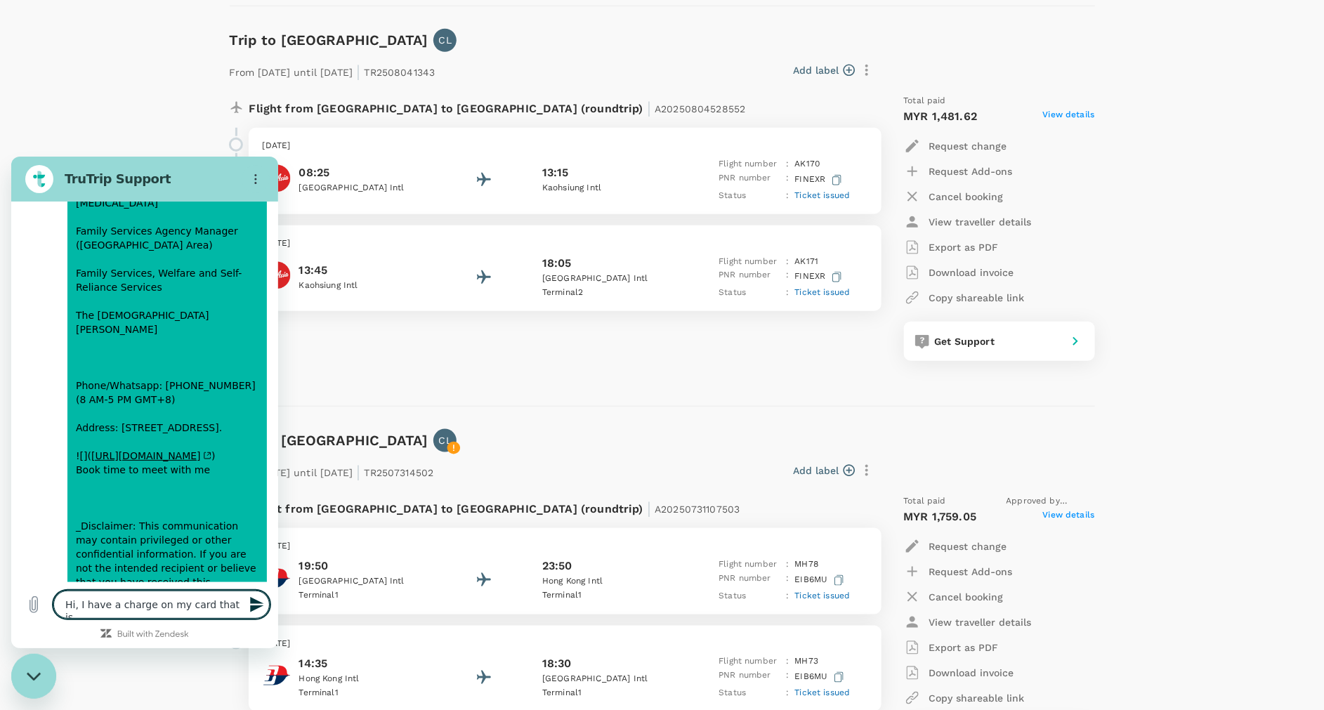
type textarea "Hi, I have a charge on my card that is n"
type textarea "x"
type textarea "Hi, I have a charge on my card that is no"
type textarea "x"
type textarea "Hi, I have a charge on my card that is not"
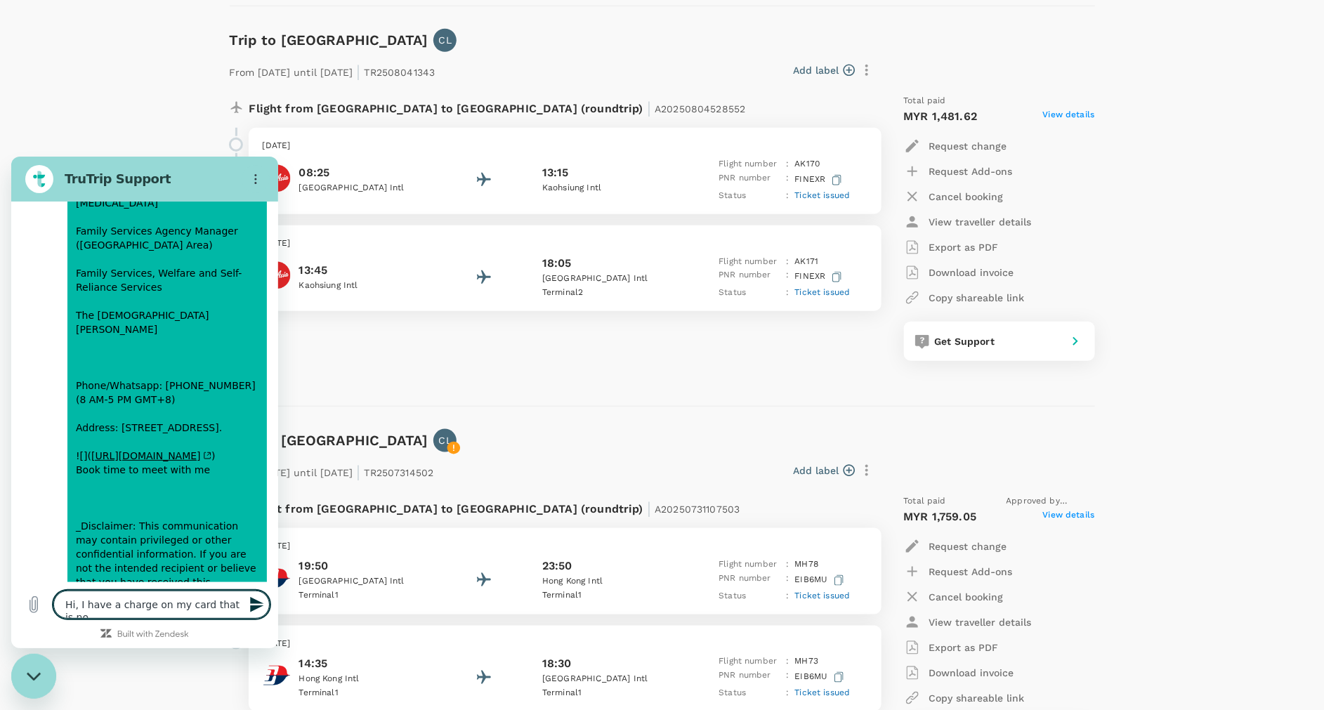
type textarea "x"
type textarea "Hi, I have a charge on my card that is not"
type textarea "x"
type textarea "Hi, I have a charge on my card that is not a"
type textarea "x"
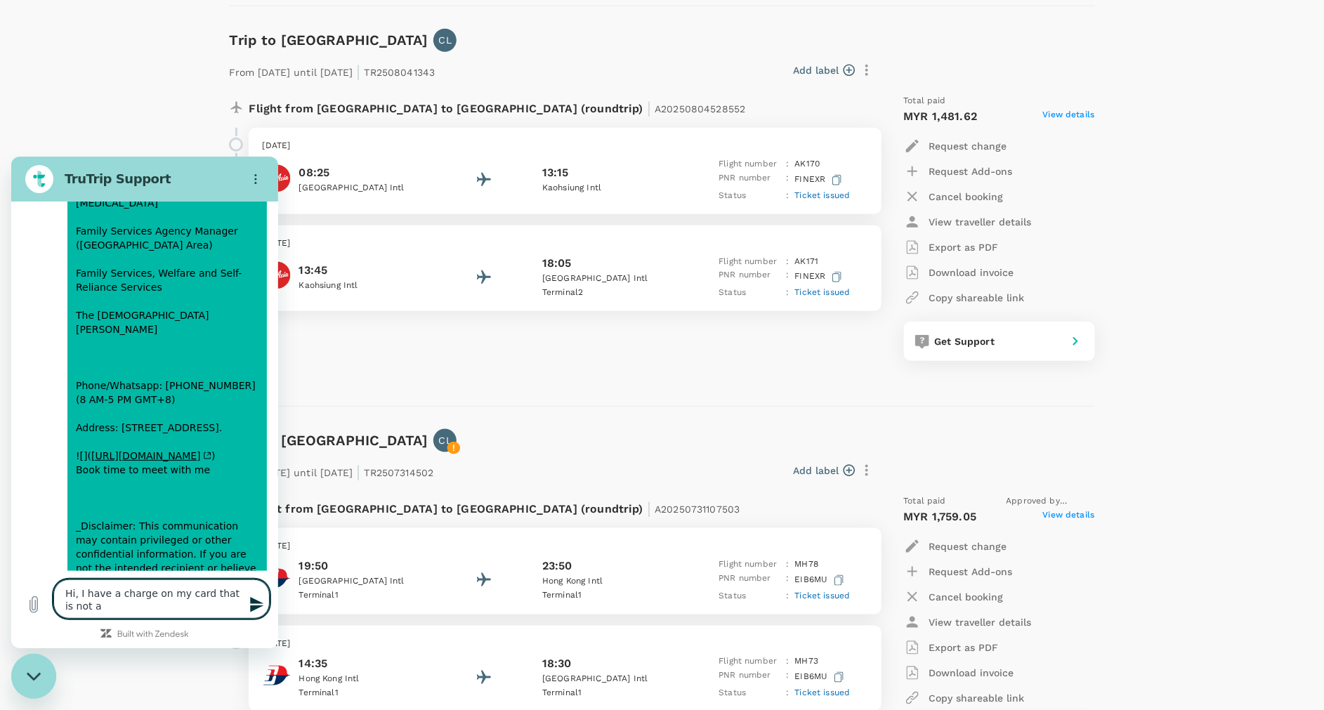
type textarea "Hi, I have a charge on my card that is not ac"
type textarea "x"
type textarea "Hi, I have a charge on my card that is not acc"
type textarea "x"
type textarea "Hi, I have a charge on my card that is not acco"
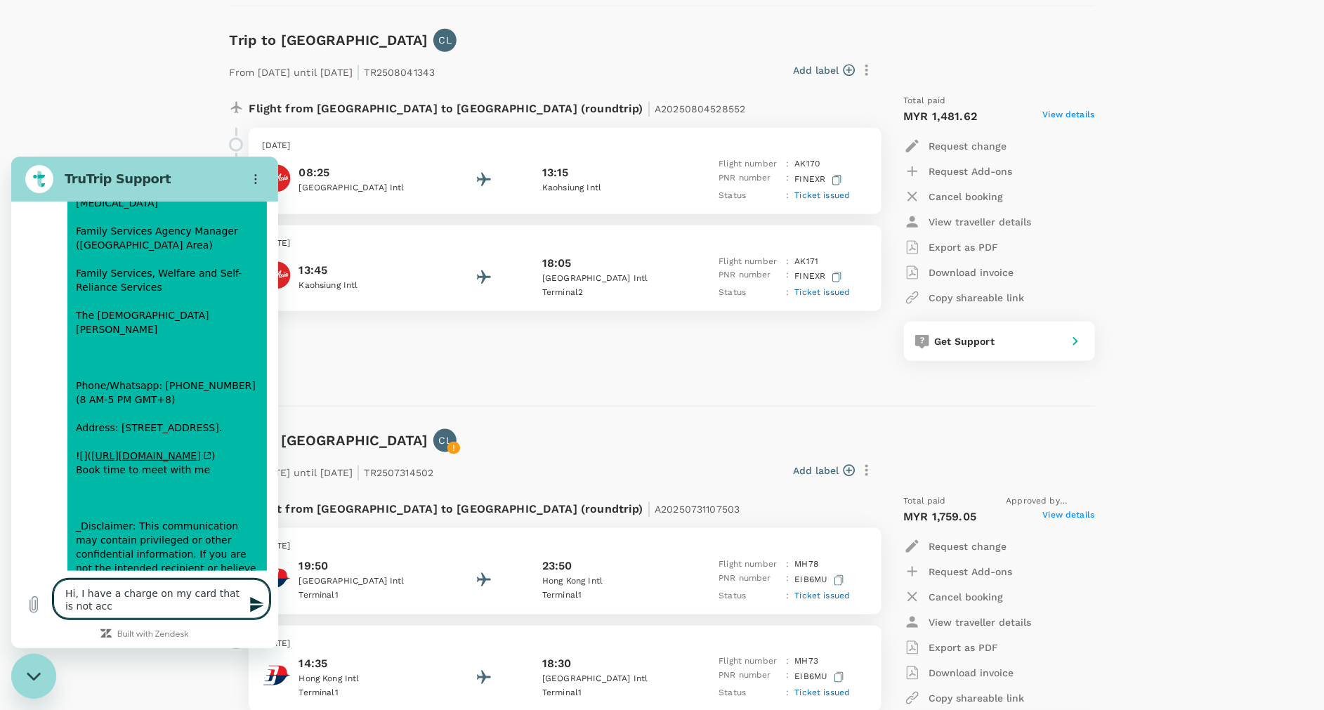
type textarea "x"
type textarea "Hi, I have a charge on my card that is not accou"
type textarea "x"
type textarea "Hi, I have a charge on my card that is not accoun"
type textarea "x"
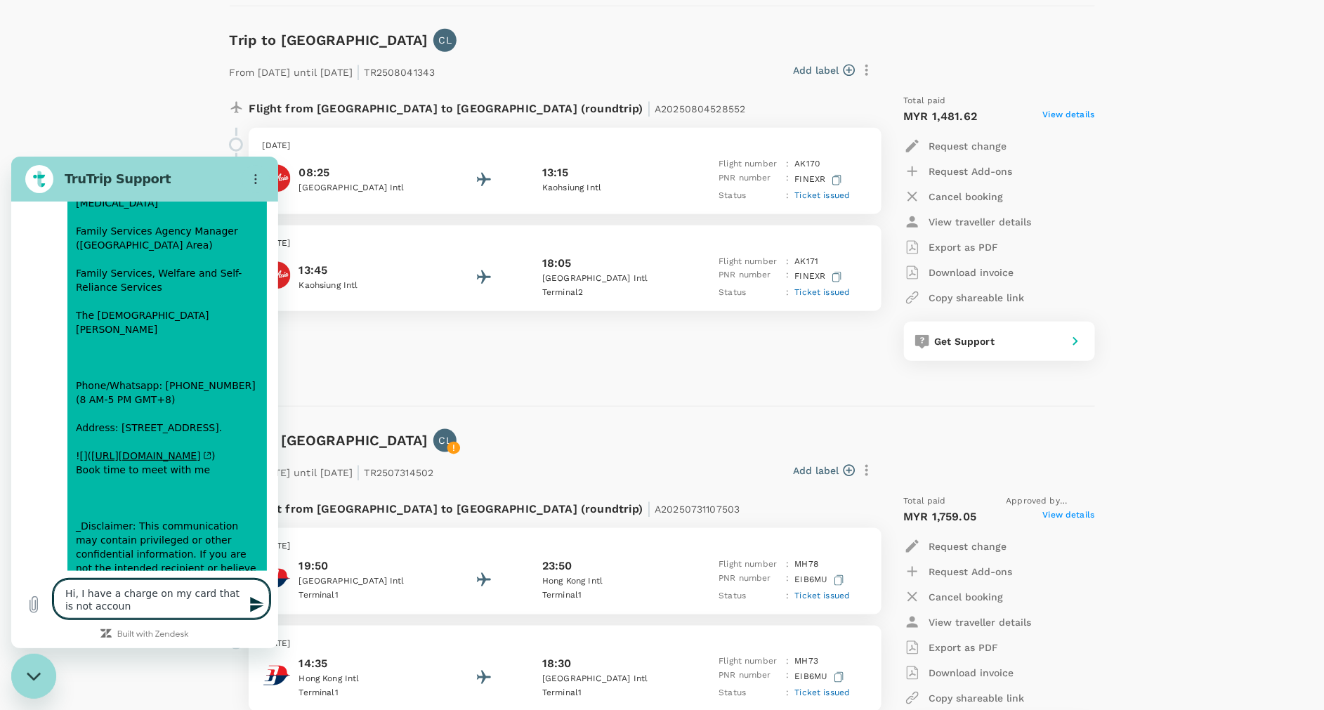
type textarea "Hi, I have a charge on my card that is not account"
type textarea "x"
type textarea "Hi, I have a charge on my card that is not accounte"
type textarea "x"
type textarea "Hi, I have a charge on my card that is not accounted"
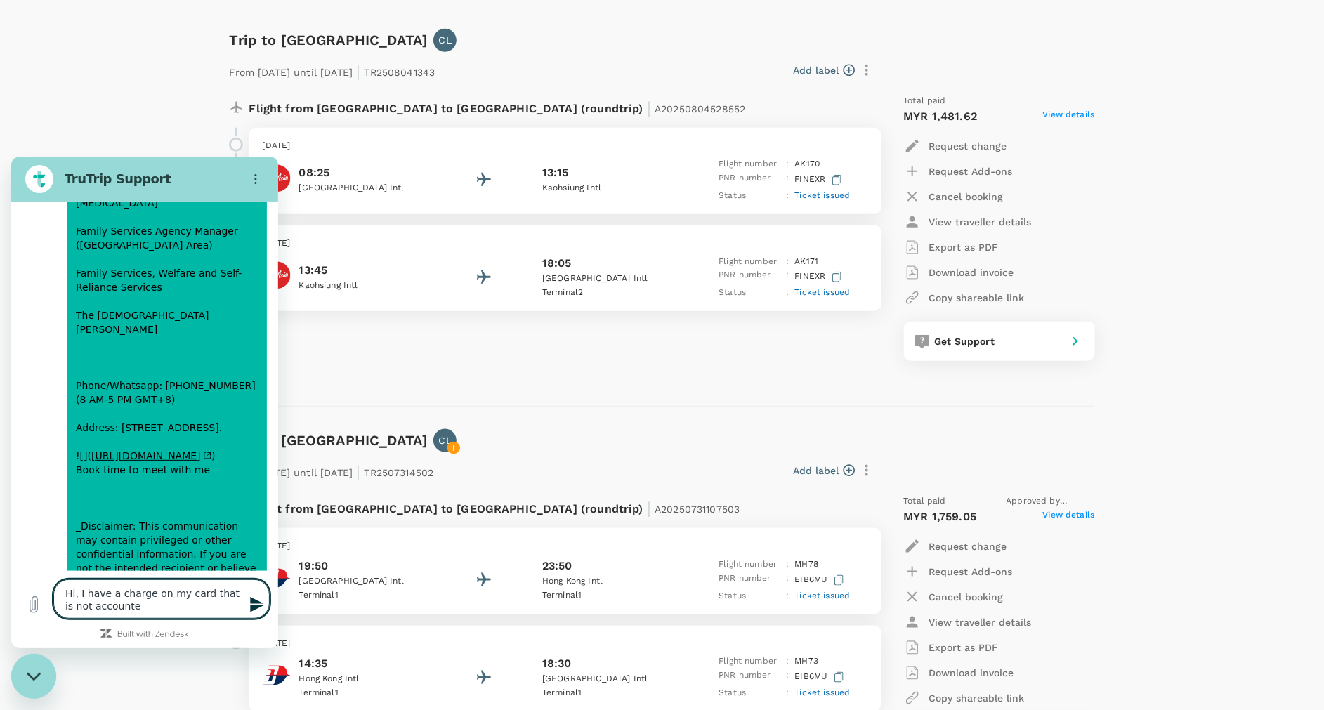
type textarea "x"
type textarea "Hi, I have a charge on my card that is not accounted"
type textarea "x"
type textarea "Hi, I have a charge on my card that is not accounted f"
type textarea "x"
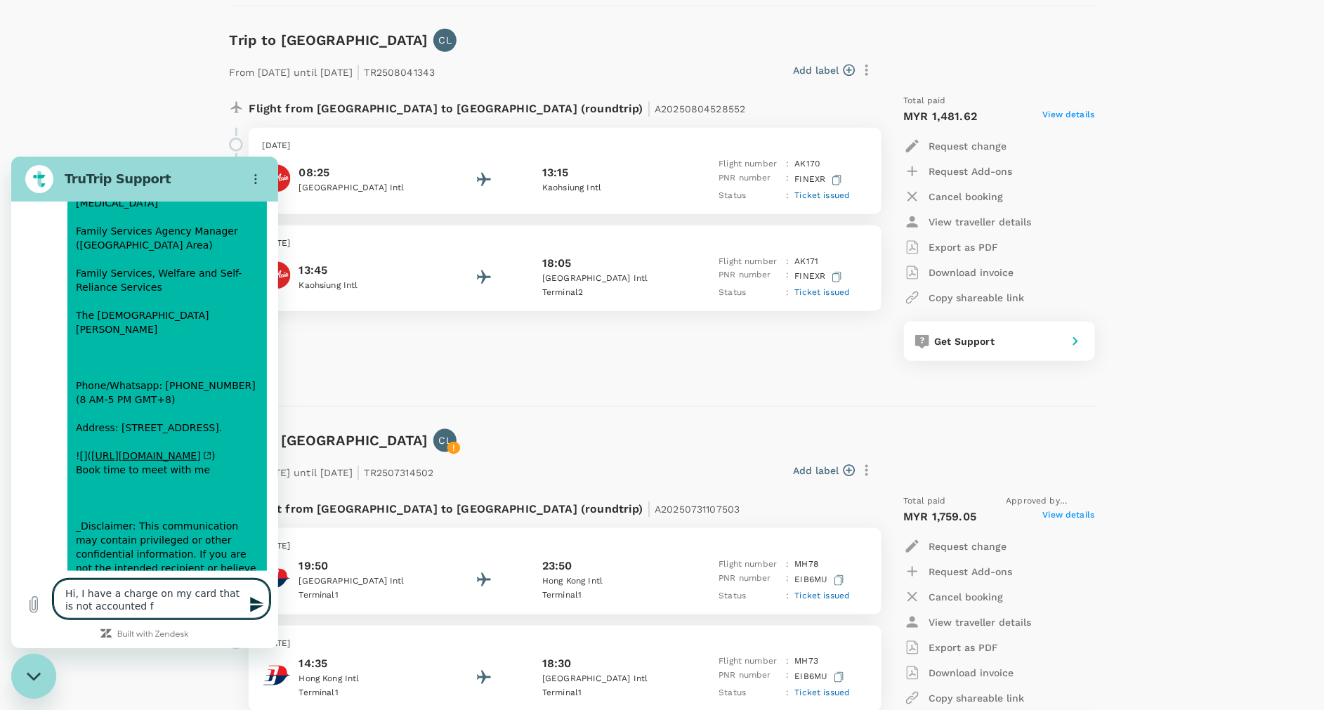
type textarea "Hi, I have a charge on my card that is not accounted fo"
type textarea "x"
type textarea "Hi, I have a charge on my card that is not accounted for"
type textarea "x"
type textarea "Hi, I have a charge on my card that is not accounted for"
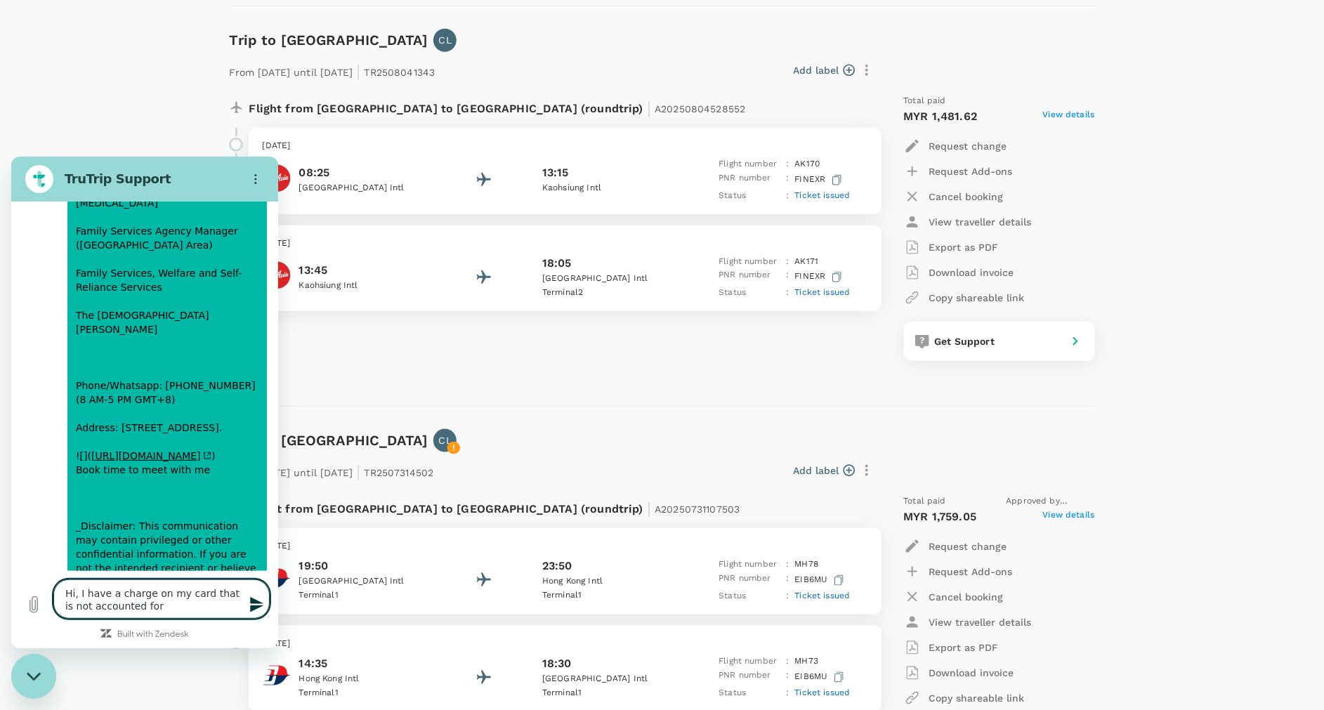
type textarea "x"
type textarea "Hi, I have a charge on my card that is not accounted for o"
type textarea "x"
type textarea "Hi, I have a charge on my card that is not accounted for on"
type textarea "x"
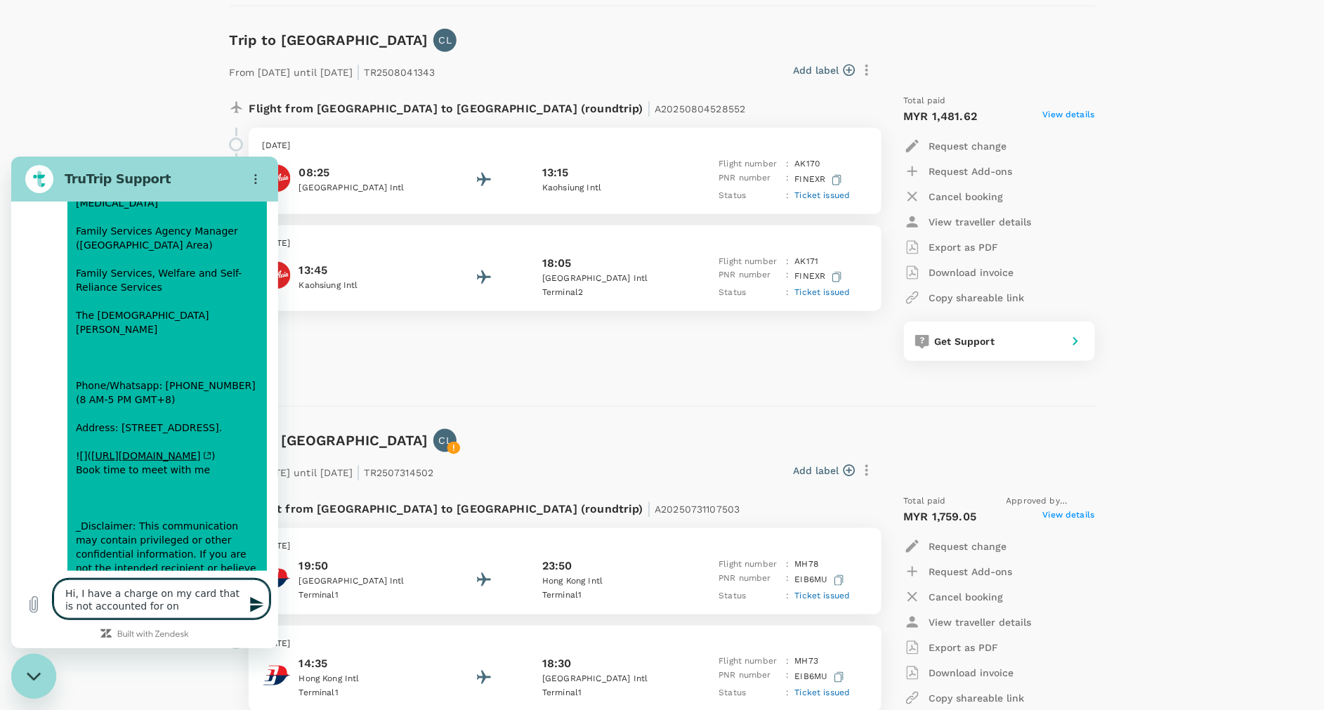
type textarea "Hi, I have a charge on my card that is not accounted for on"
type textarea "x"
type textarea "Hi, I have a charge on my card that is not accounted for on A"
type textarea "x"
type textarea "Hi, I have a charge on my card that is not accounted for on Au"
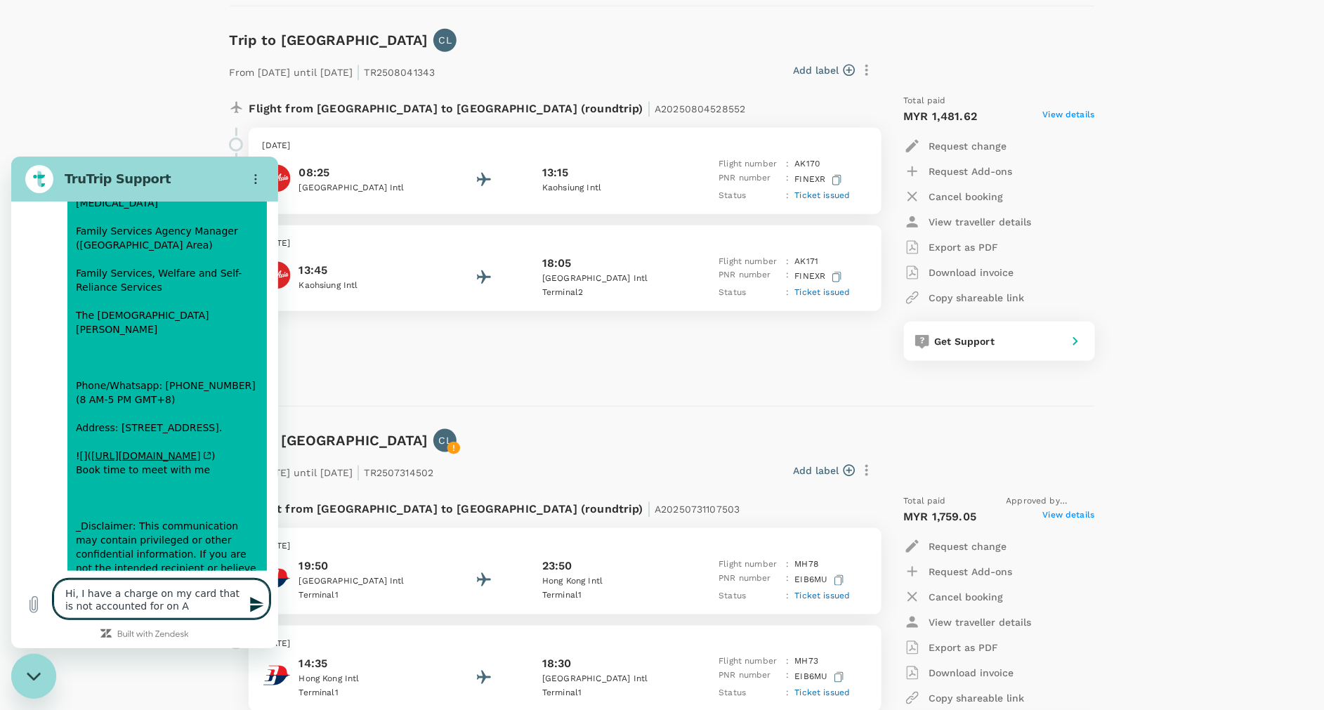
type textarea "x"
type textarea "Hi, I have a charge on my card that is not accounted for on Aug"
type textarea "x"
type textarea "Hi, I have a charge on my card that is not accounted for on Aug"
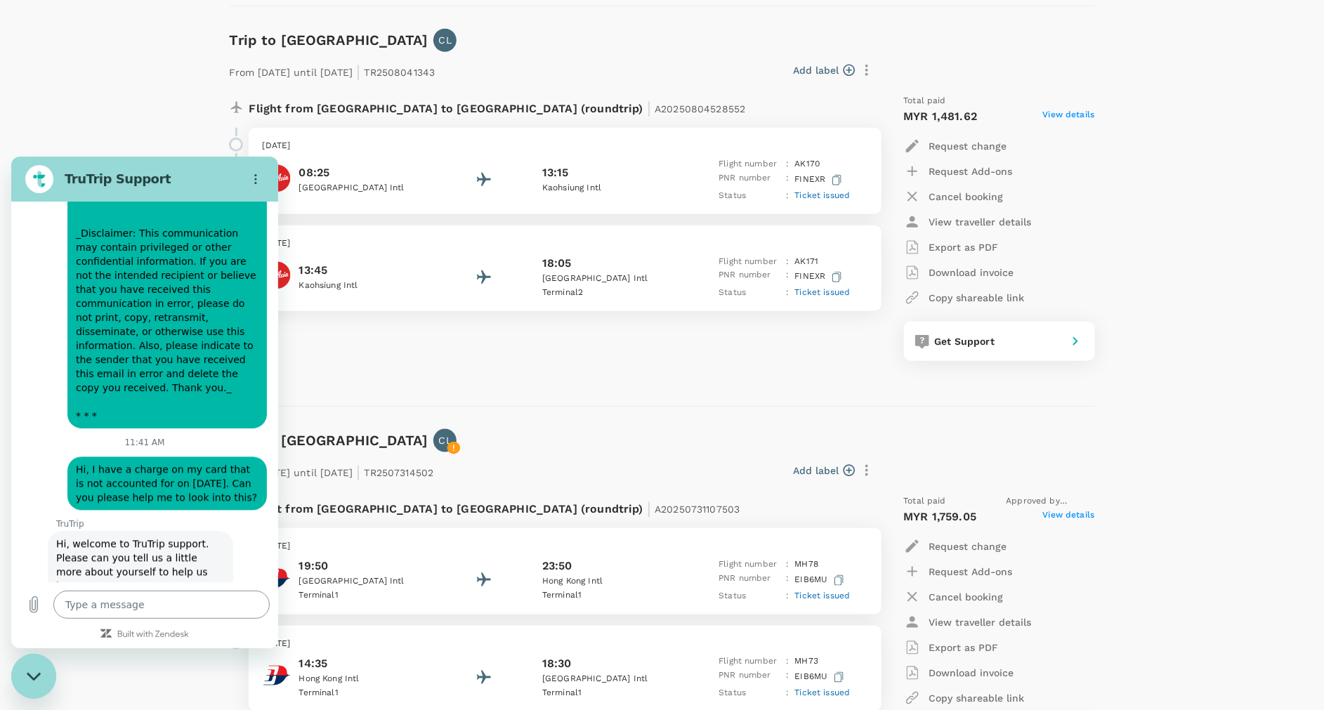
scroll to position [4216, 0]
click at [208, 683] on button "Next" at bounding box center [231, 697] width 47 height 28
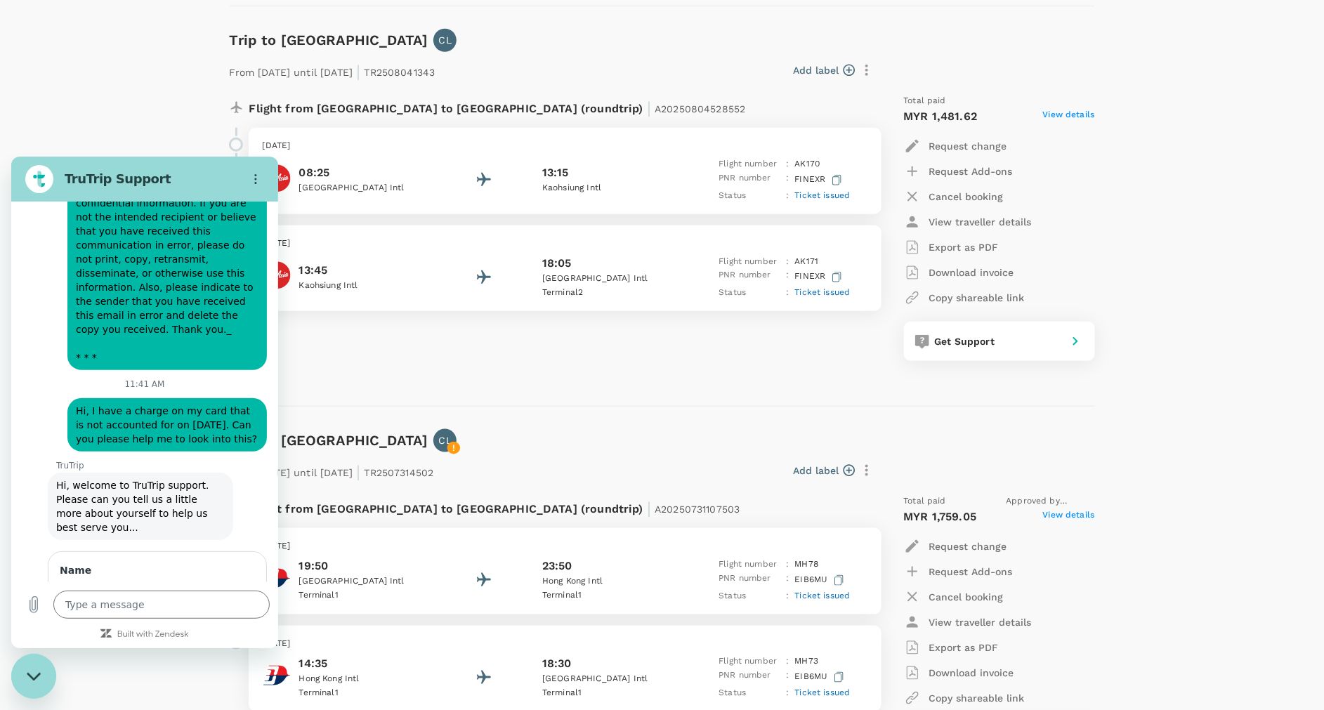
scroll to position [0, 0]
click at [219, 689] on span "Send" at bounding box center [231, 697] width 25 height 17
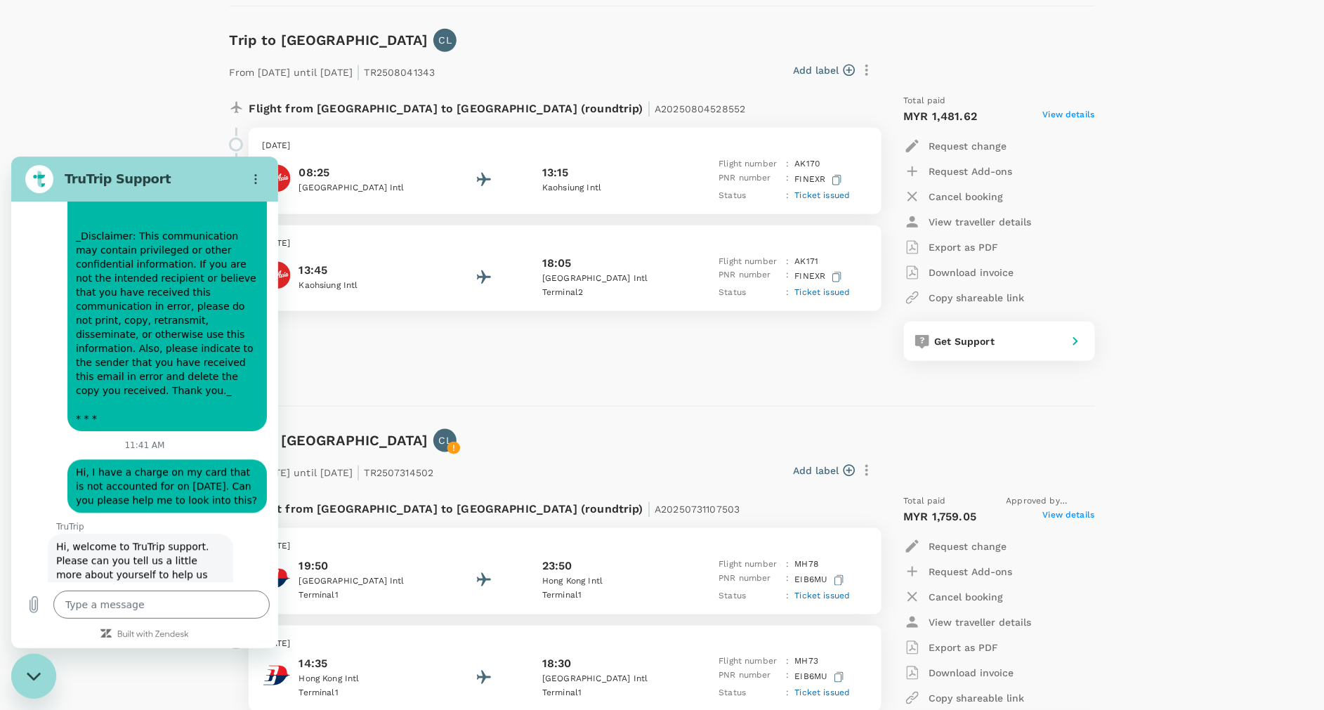
scroll to position [4186, 0]
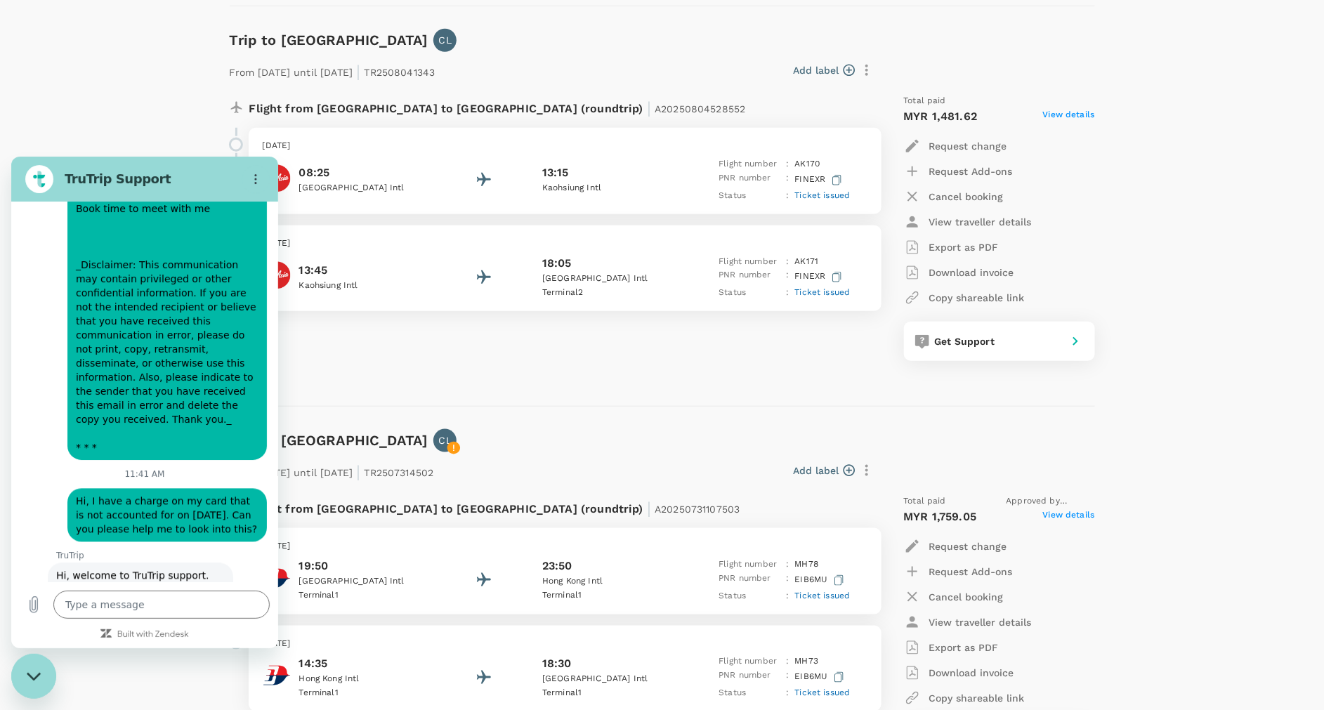
drag, startPoint x: 103, startPoint y: 252, endPoint x: 51, endPoint y: 218, distance: 62.0
click at [51, 218] on div "This chat is recorded using a cloud service and is subject to the terms of our …" at bounding box center [144, 391] width 267 height 381
drag, startPoint x: 51, startPoint y: 218, endPoint x: 177, endPoint y: 361, distance: 191.1
click at [177, 495] on span "Hi, I have a charge on my card that is not accounted for on [DATE]. Can you ple…" at bounding box center [166, 514] width 181 height 39
click at [145, 488] on div "says: Hi, I have a charge on my card that is not accounted for on [DATE]. Can y…" at bounding box center [167, 514] width 200 height 53
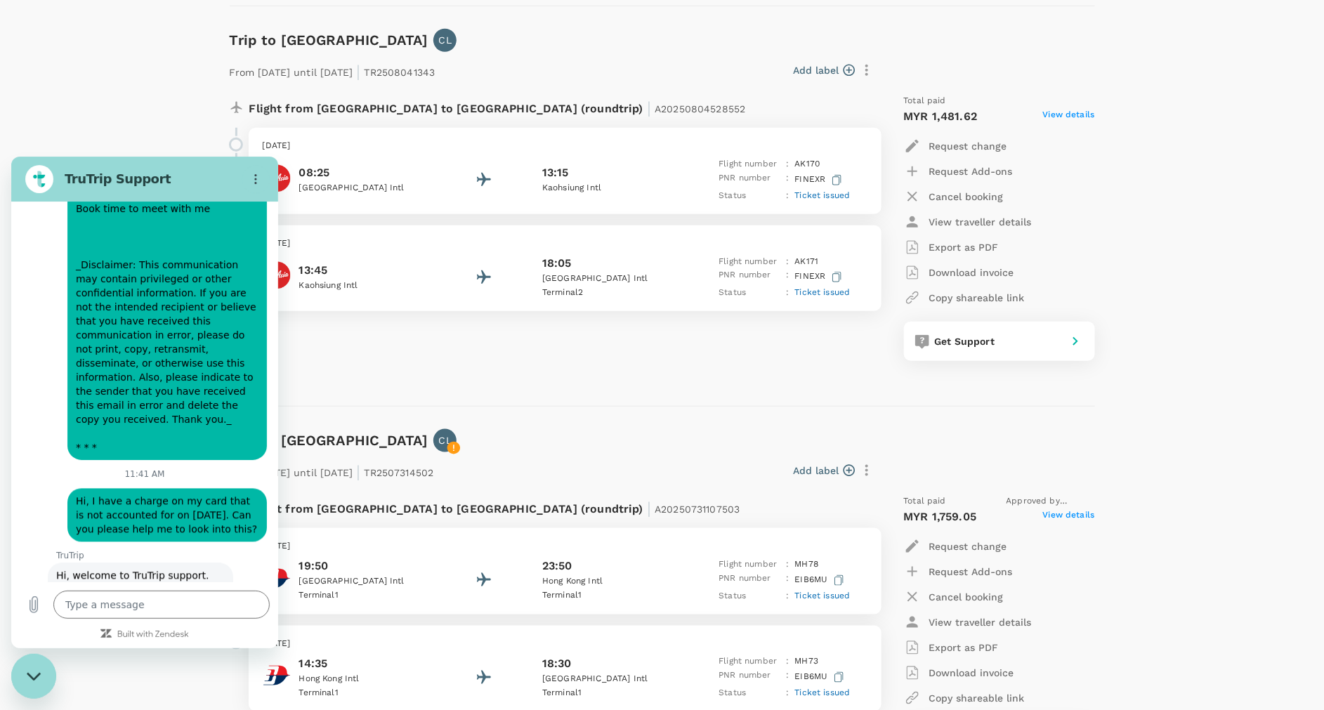
drag, startPoint x: 90, startPoint y: 342, endPoint x: 195, endPoint y: 389, distance: 114.5
click at [195, 488] on div "says: Hi, I have a charge on my card that is not accounted for on [DATE]. Can y…" at bounding box center [167, 514] width 200 height 53
drag, startPoint x: 195, startPoint y: 389, endPoint x: 181, endPoint y: 357, distance: 34.6
copy span "I have a charge on my card that is not accounted for on [DATE]. Can you please …"
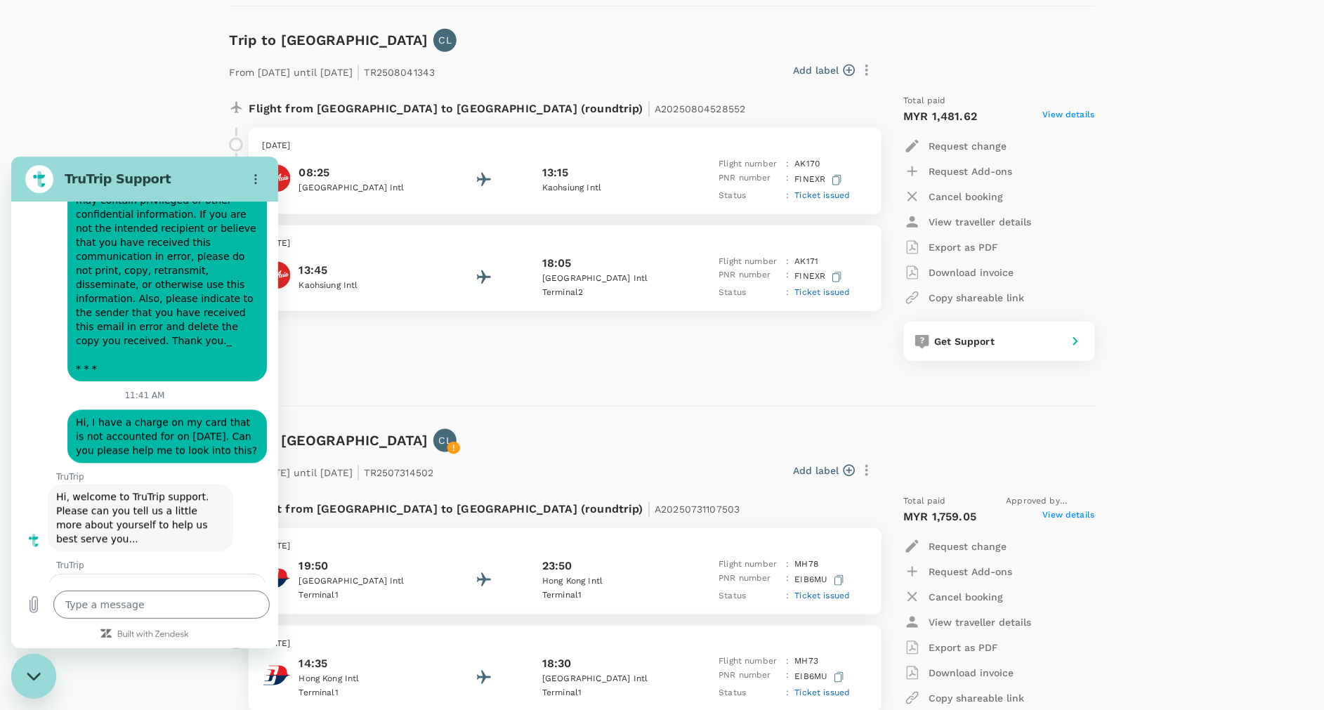
scroll to position [4324, 0]
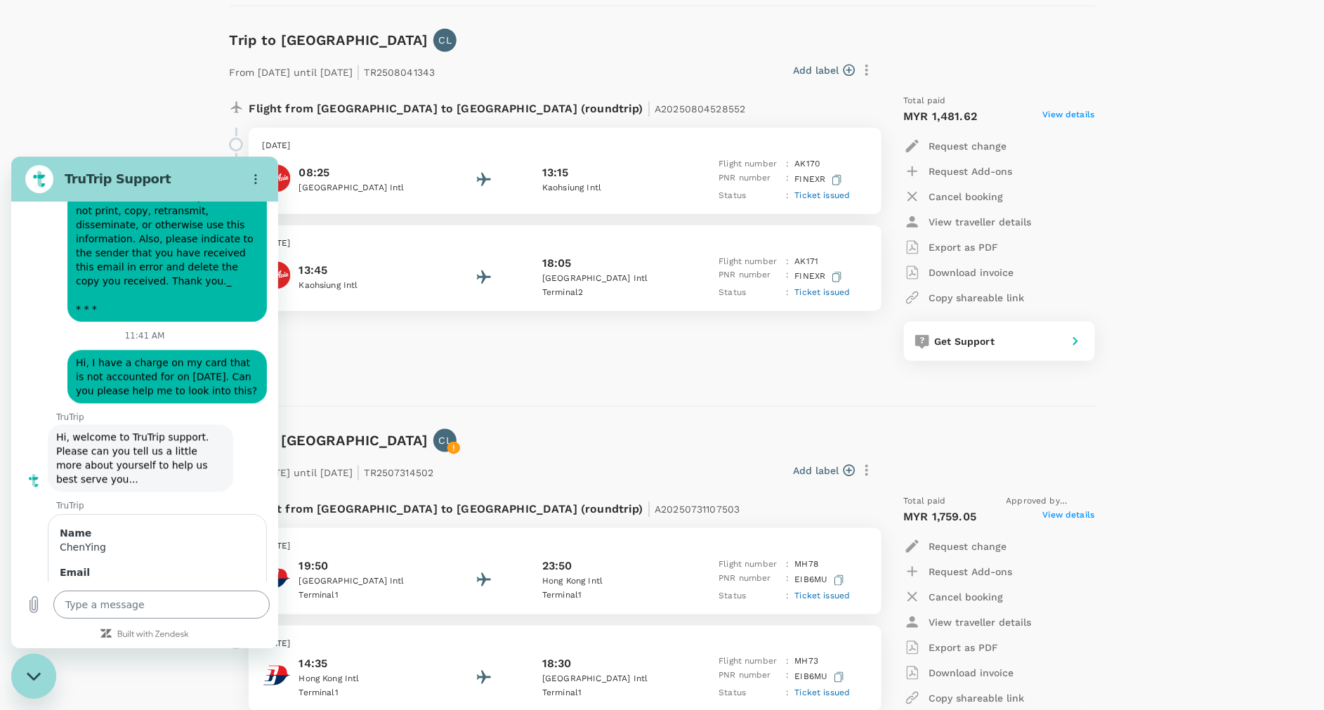
click at [183, 598] on textarea at bounding box center [161, 604] width 216 height 28
paste textarea "I have a charge on my card that is not accounted for on [DATE]. Can you please …"
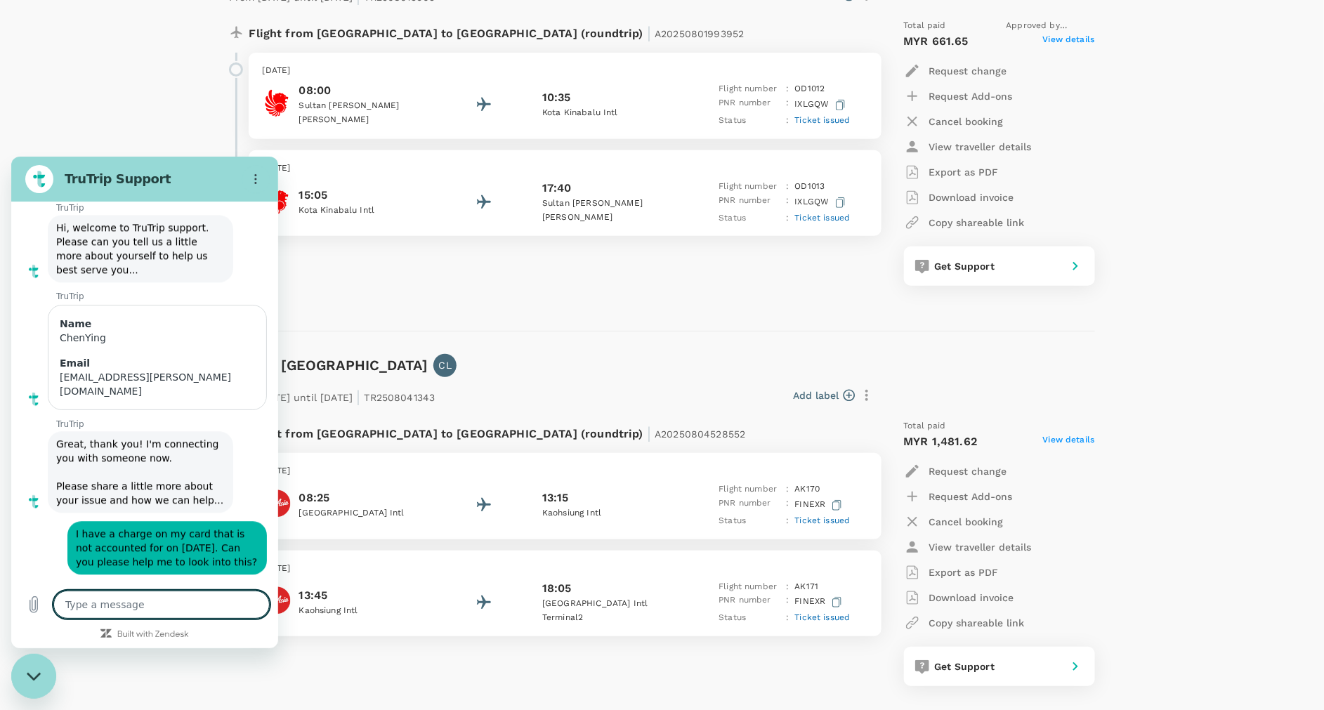
scroll to position [316, 0]
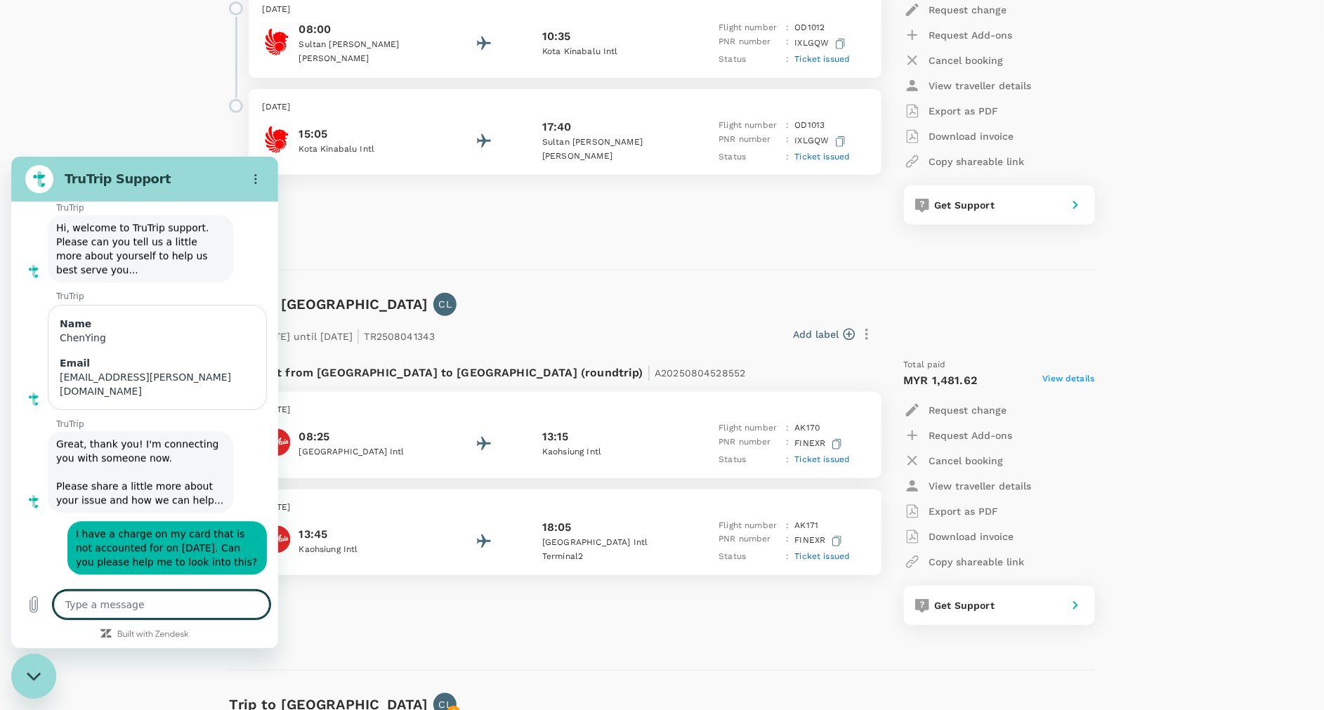
click at [152, 598] on textarea at bounding box center [161, 604] width 216 height 28
click at [198, 604] on textarea at bounding box center [161, 604] width 216 height 28
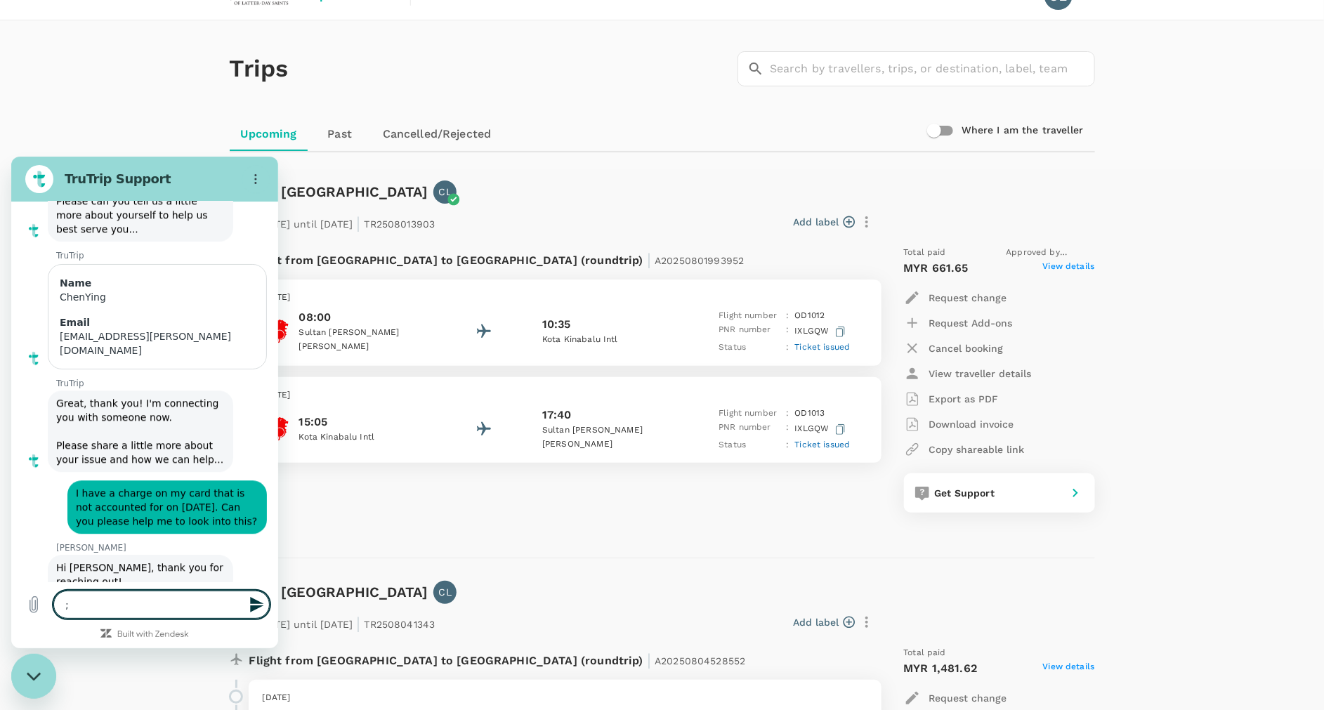
scroll to position [0, 0]
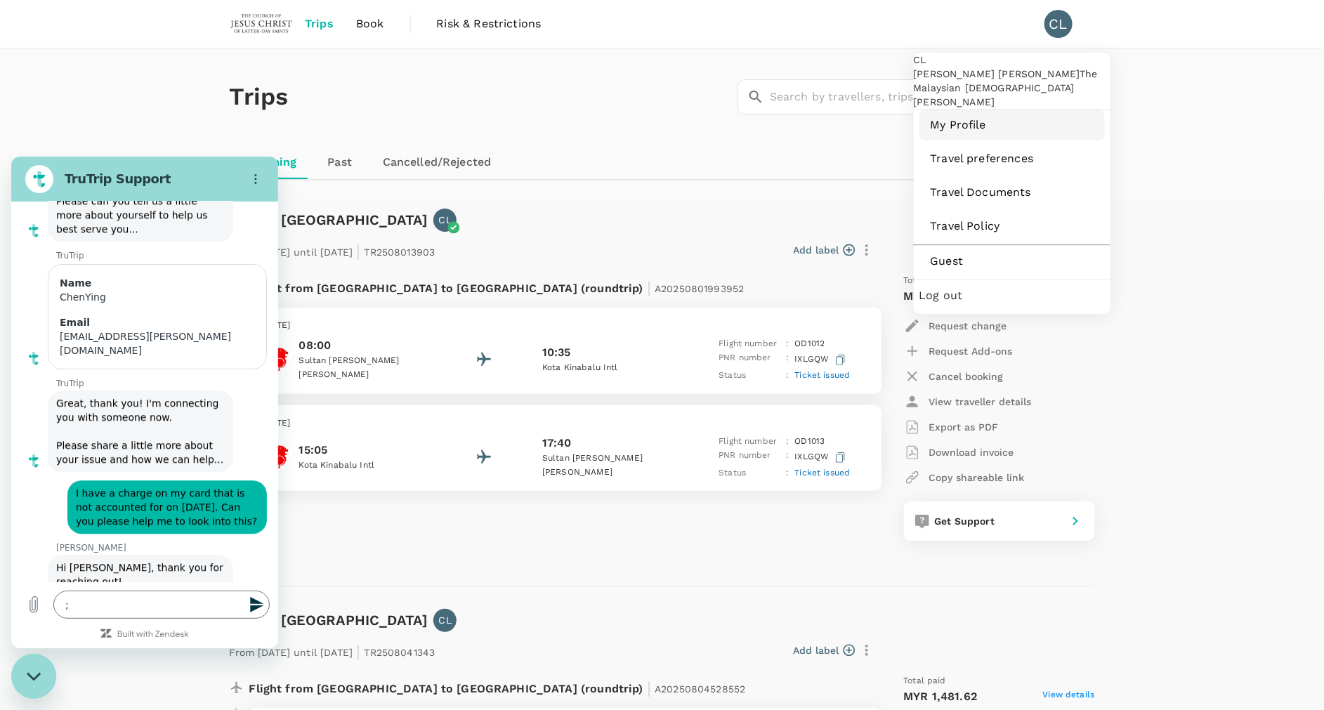
click at [1022, 133] on span "My Profile" at bounding box center [1012, 125] width 163 height 17
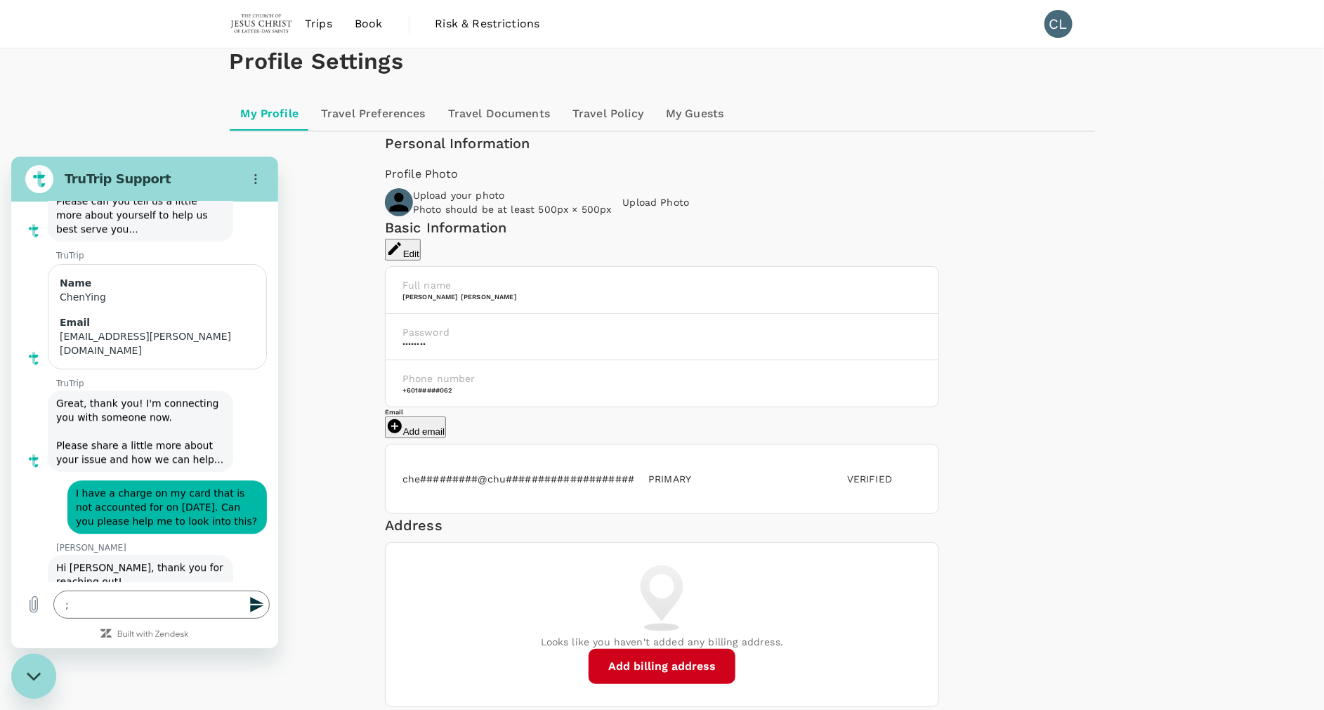
click at [314, 20] on span "Trips" at bounding box center [318, 23] width 27 height 17
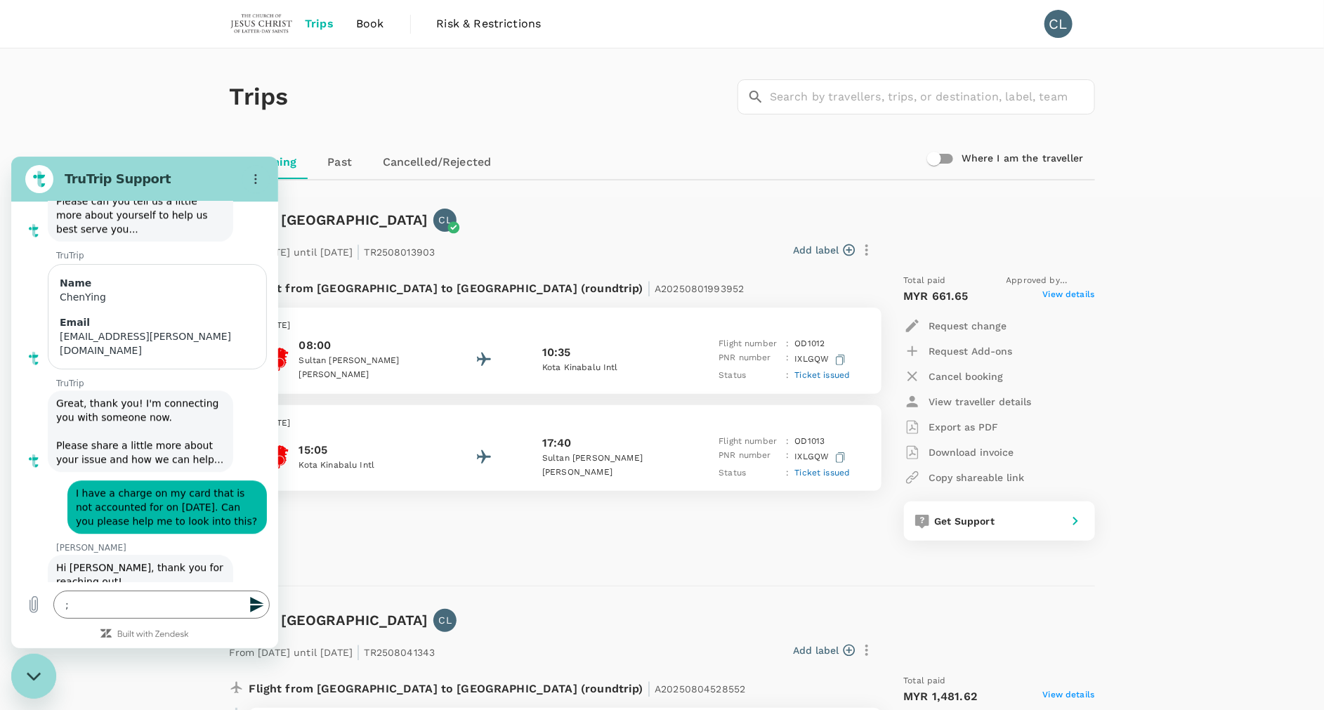
click at [1073, 289] on span "View details" at bounding box center [1069, 296] width 52 height 17
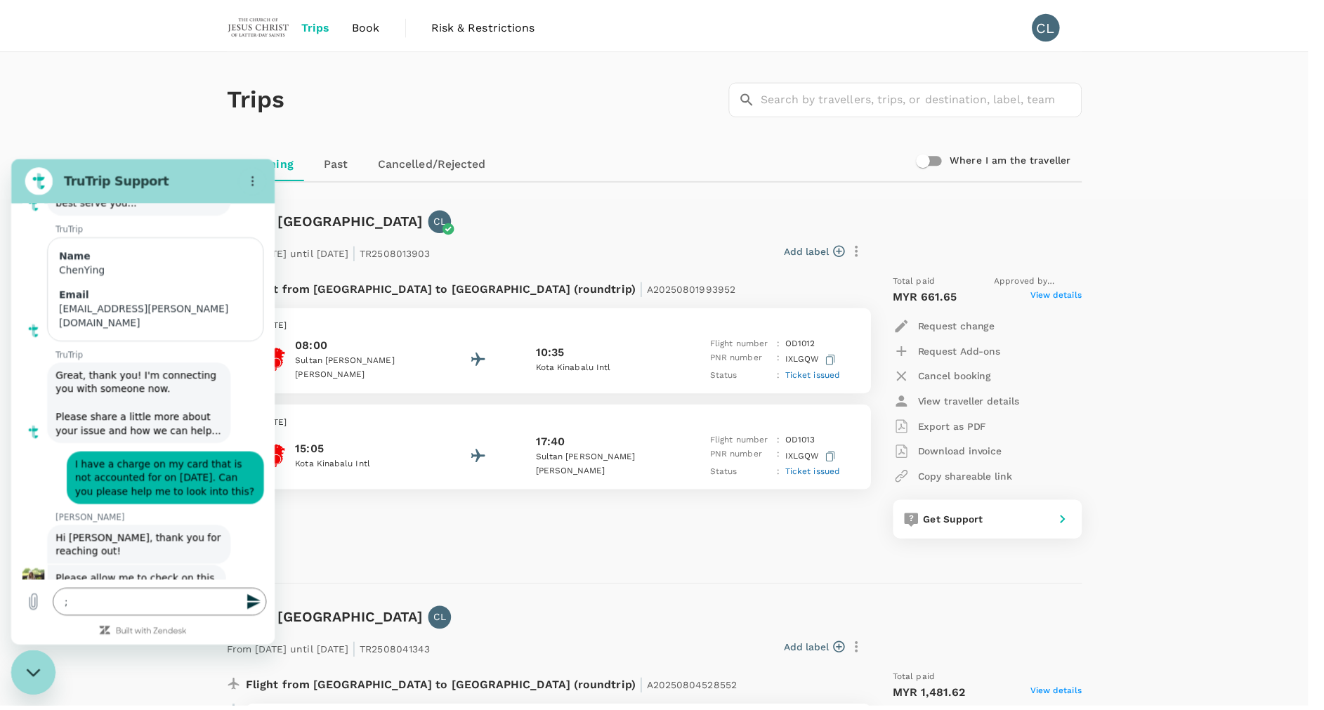
scroll to position [4601, 0]
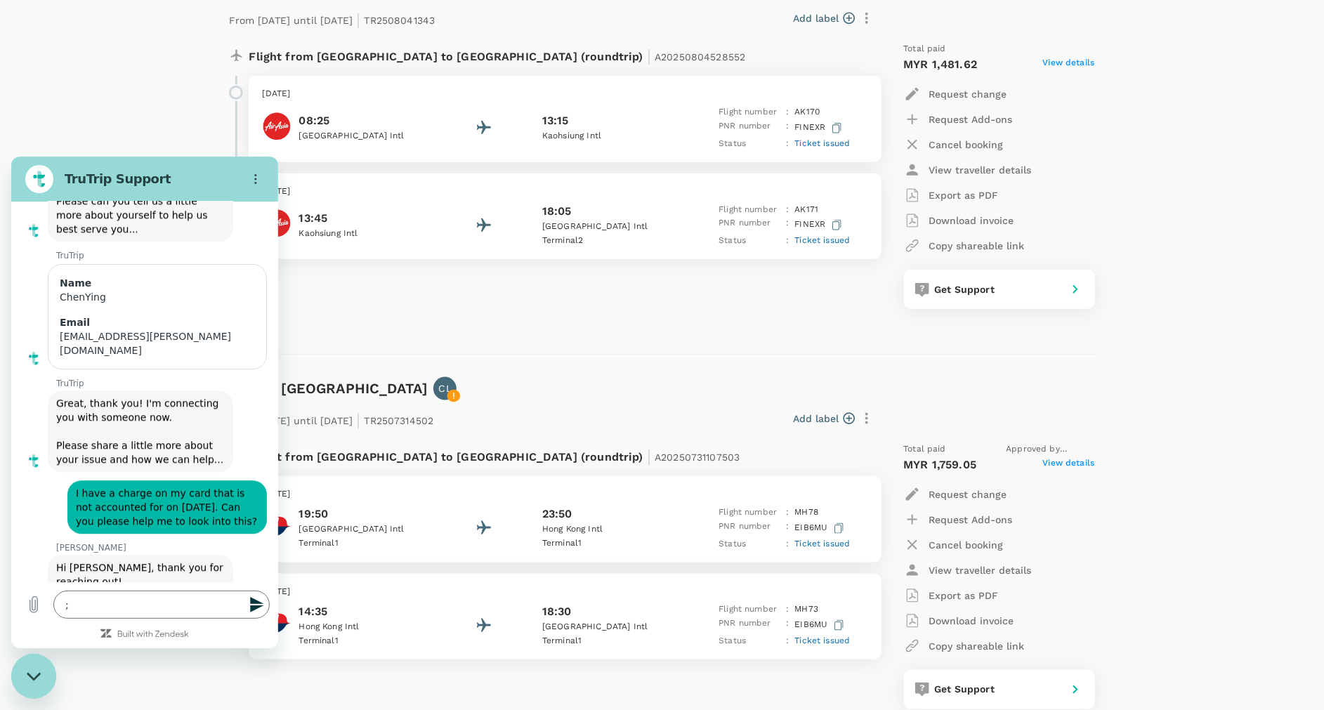
scroll to position [738, 0]
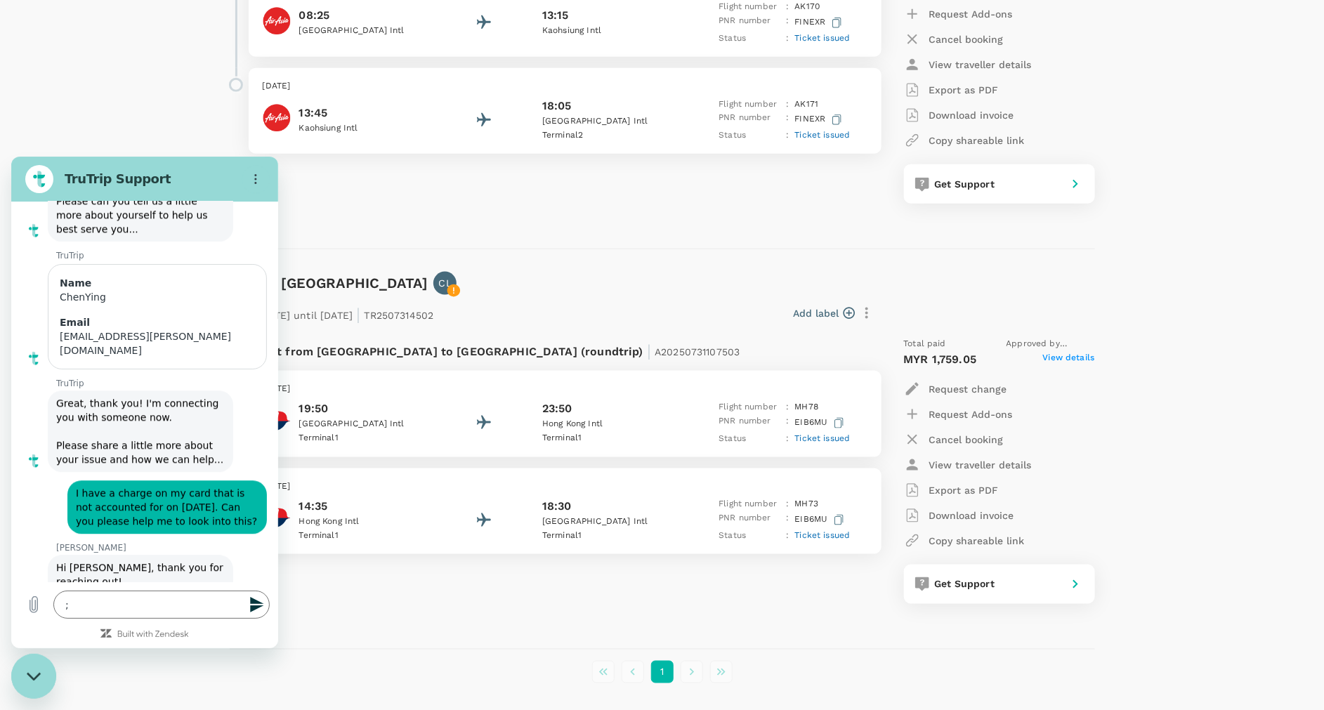
click at [998, 510] on p "Download invoice" at bounding box center [972, 516] width 85 height 14
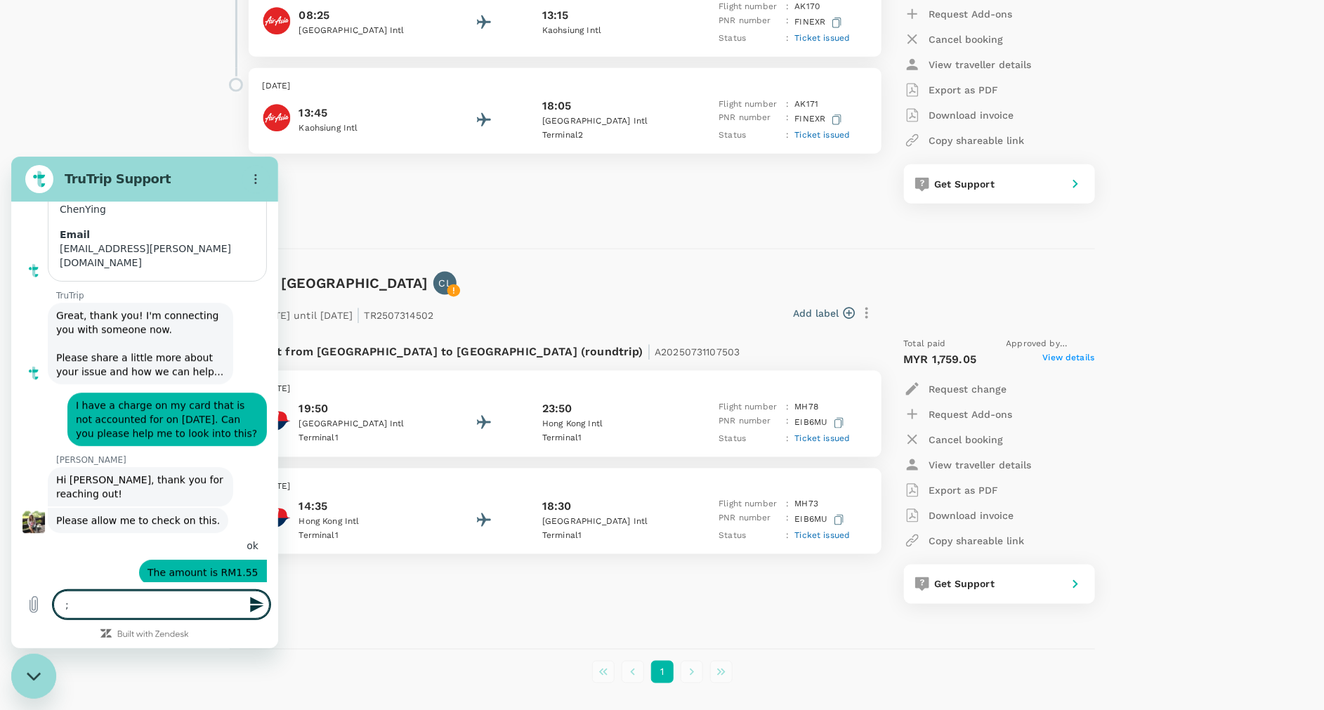
scroll to position [4663, 0]
click at [143, 604] on textarea ";" at bounding box center [161, 604] width 216 height 28
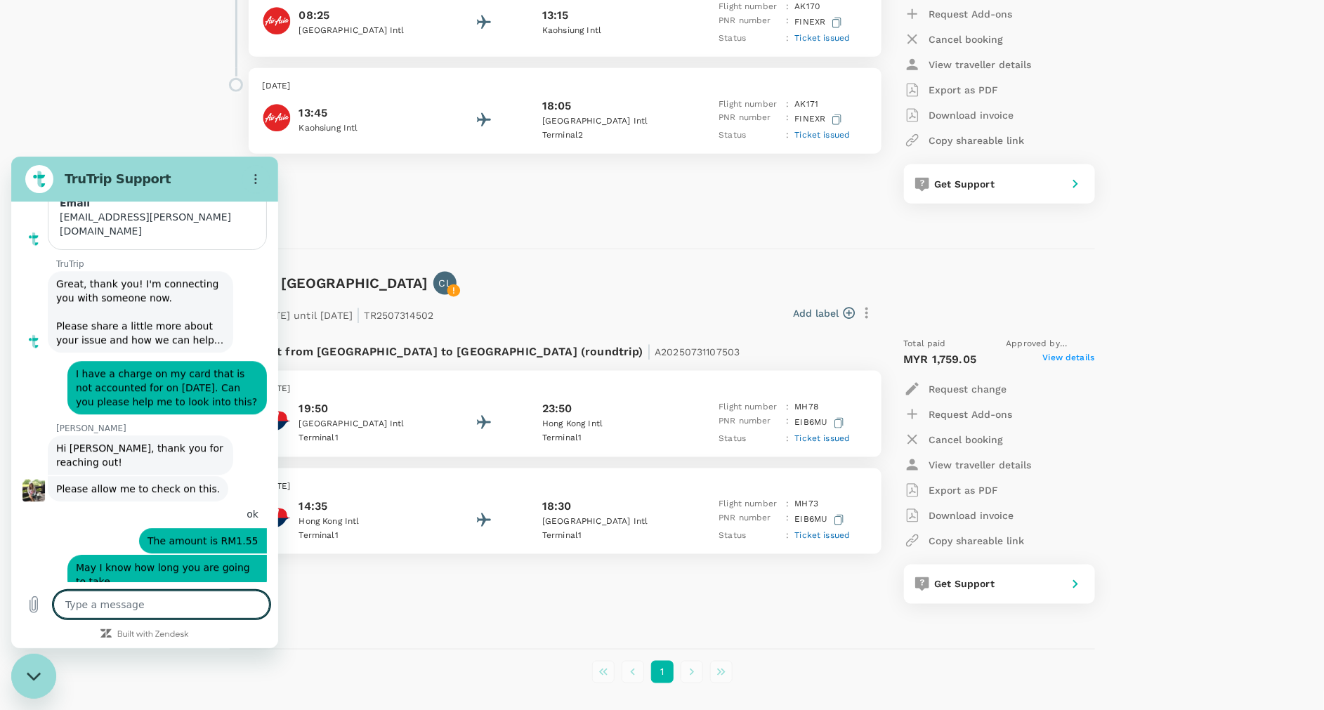
scroll to position [4697, 0]
